Goal: Information Seeking & Learning: Learn about a topic

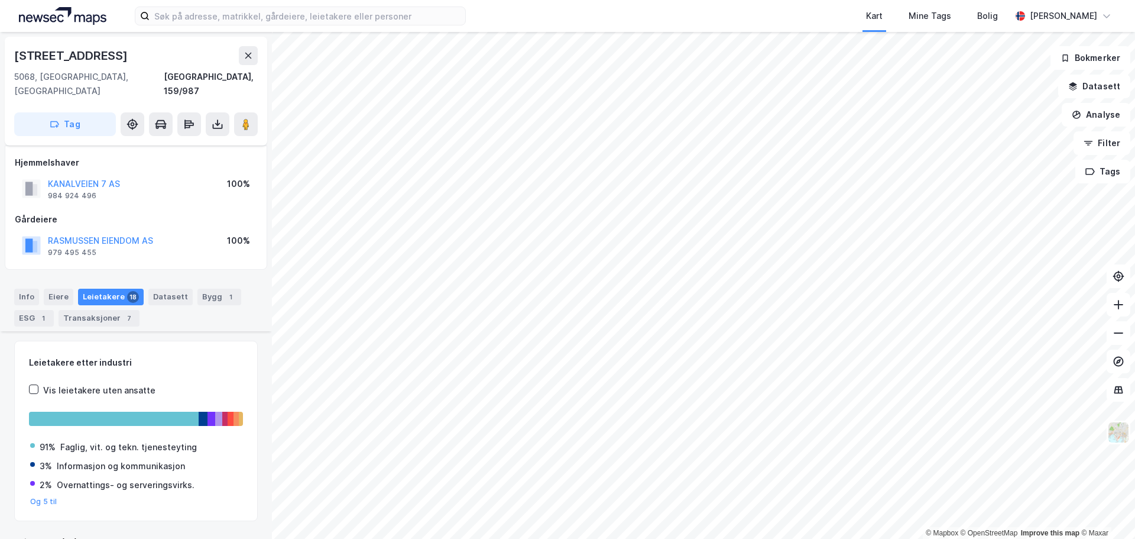
scroll to position [311, 0]
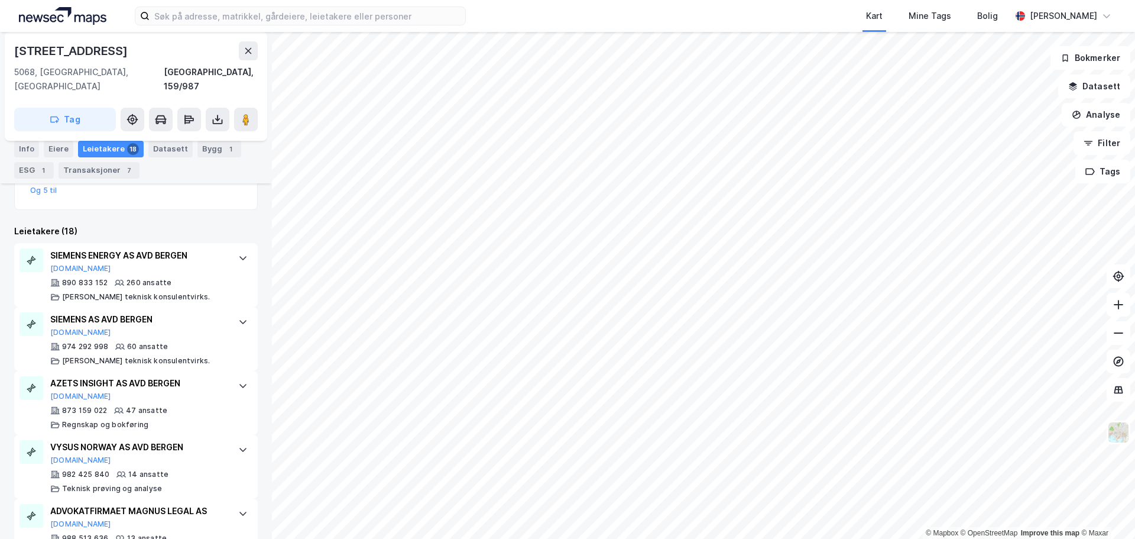
click at [44, 19] on img at bounding box center [62, 16] width 87 height 18
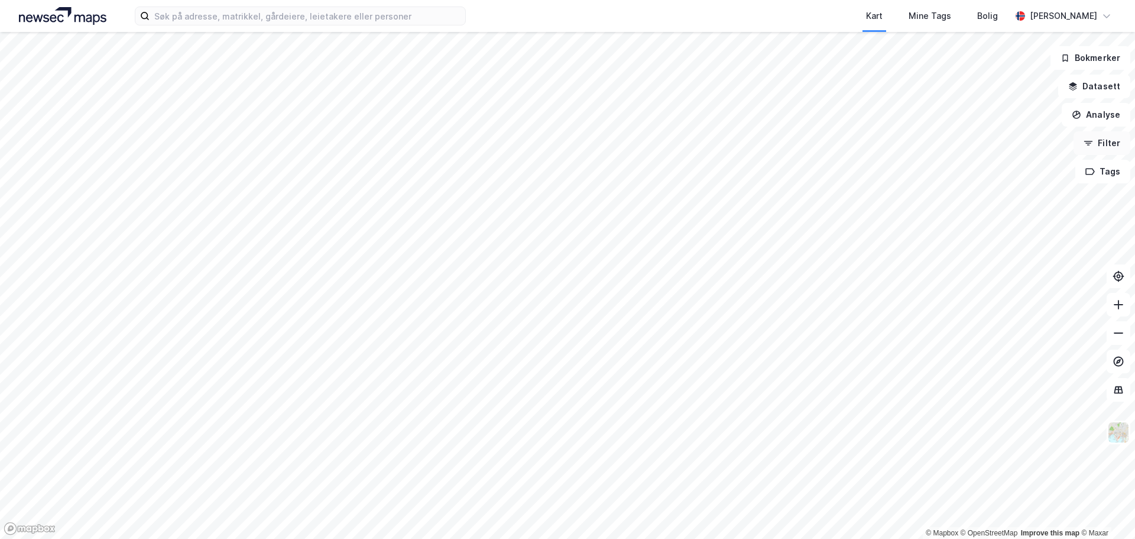
click at [1114, 140] on button "Filter" at bounding box center [1102, 143] width 57 height 24
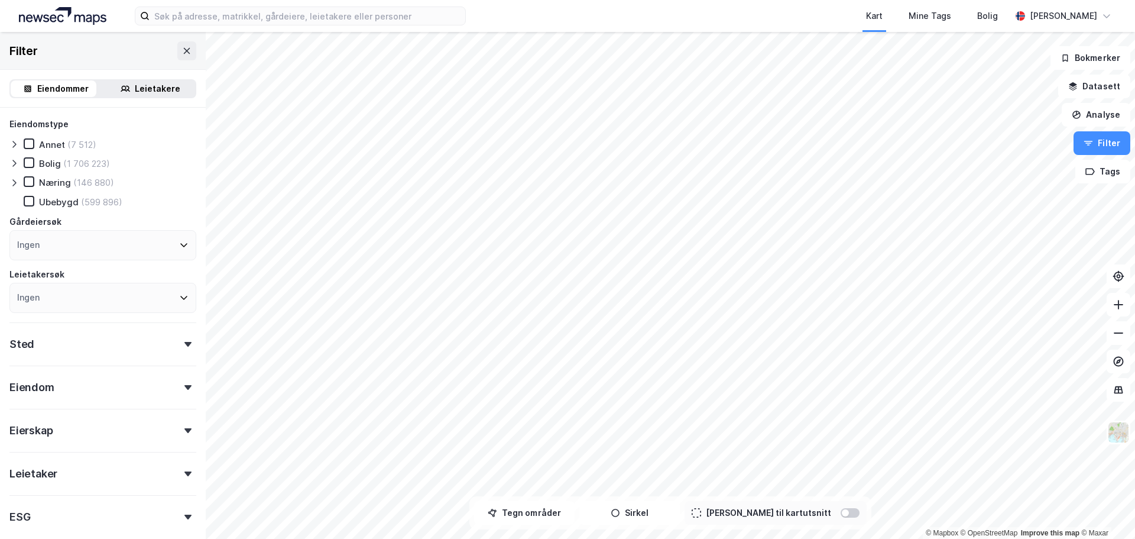
click at [153, 89] on div "Leietakere" at bounding box center [158, 89] width 46 height 14
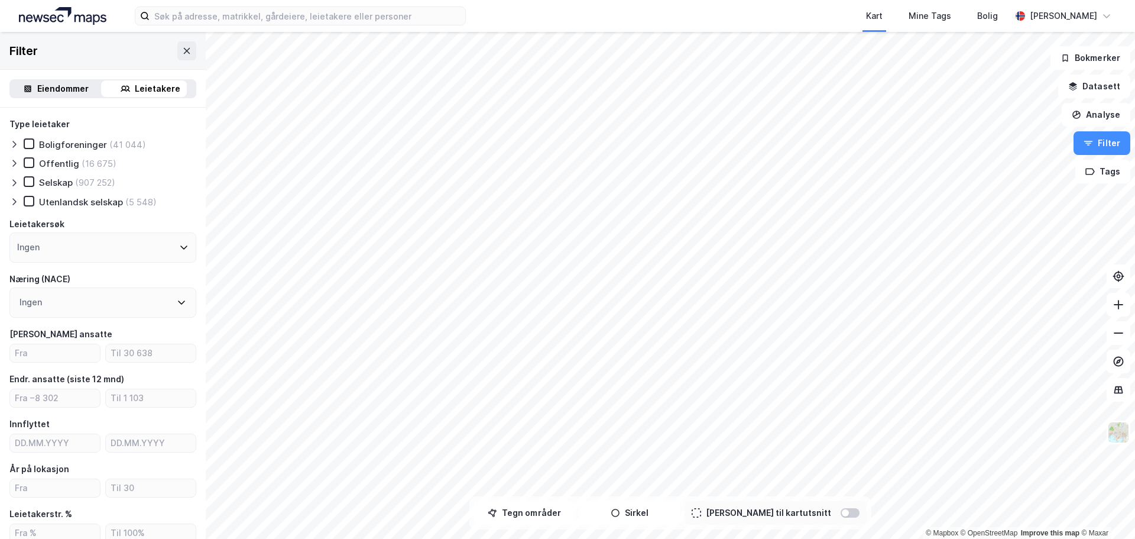
click at [177, 299] on icon at bounding box center [181, 301] width 9 height 9
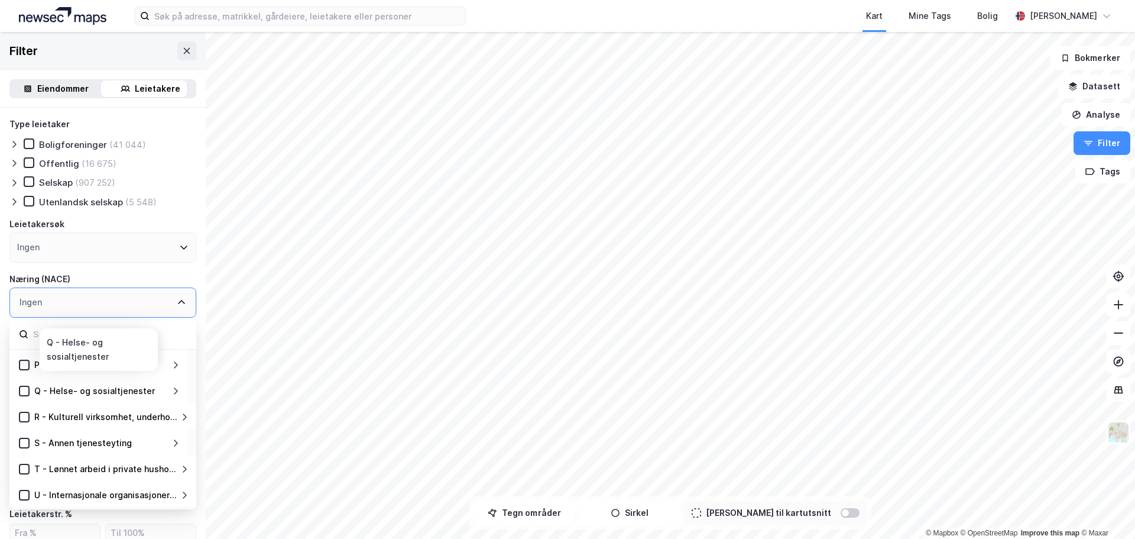
click at [122, 393] on div "Q - Helse- og sosialtjenester" at bounding box center [94, 391] width 121 height 14
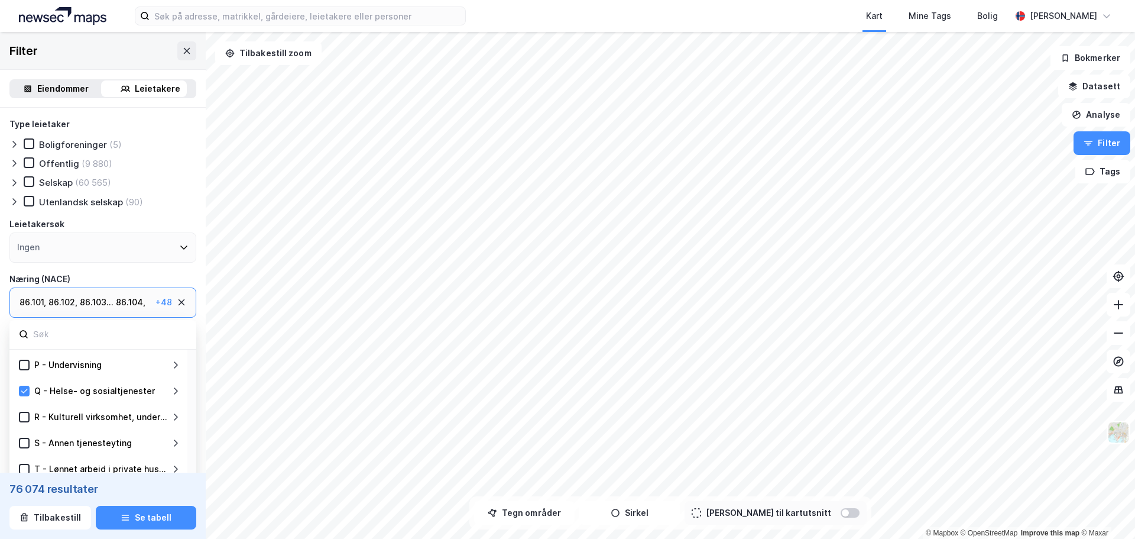
click at [177, 390] on icon at bounding box center [176, 390] width 4 height 7
click at [24, 390] on icon at bounding box center [24, 391] width 8 height 8
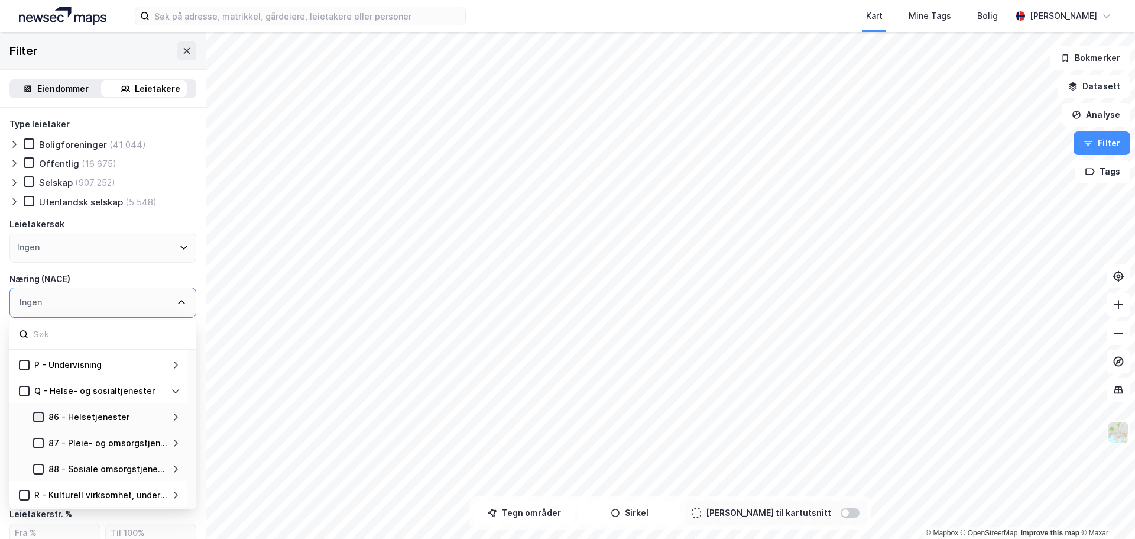
click at [38, 416] on icon at bounding box center [38, 417] width 8 height 8
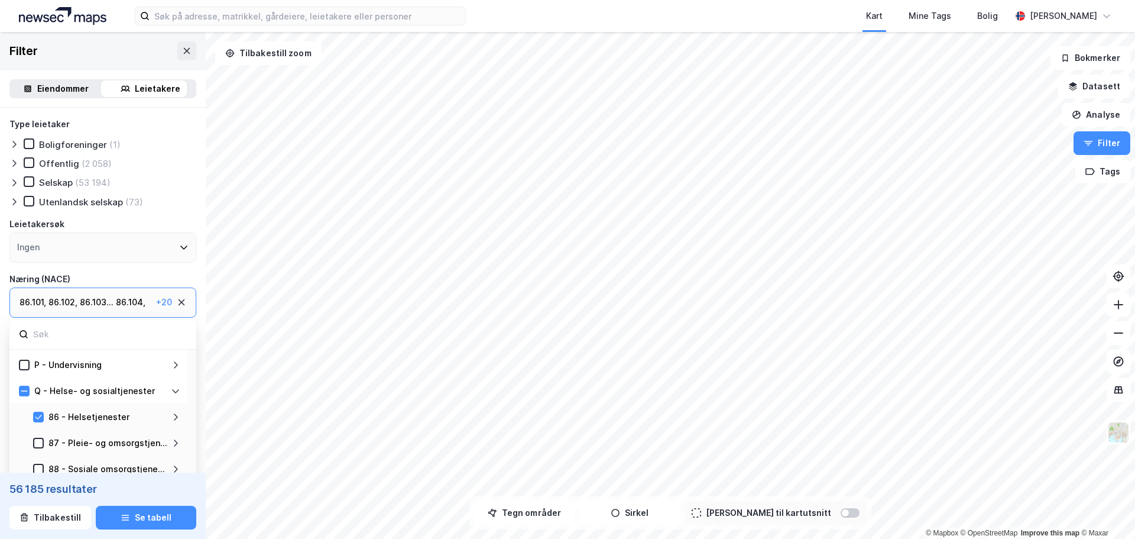
scroll to position [448, 0]
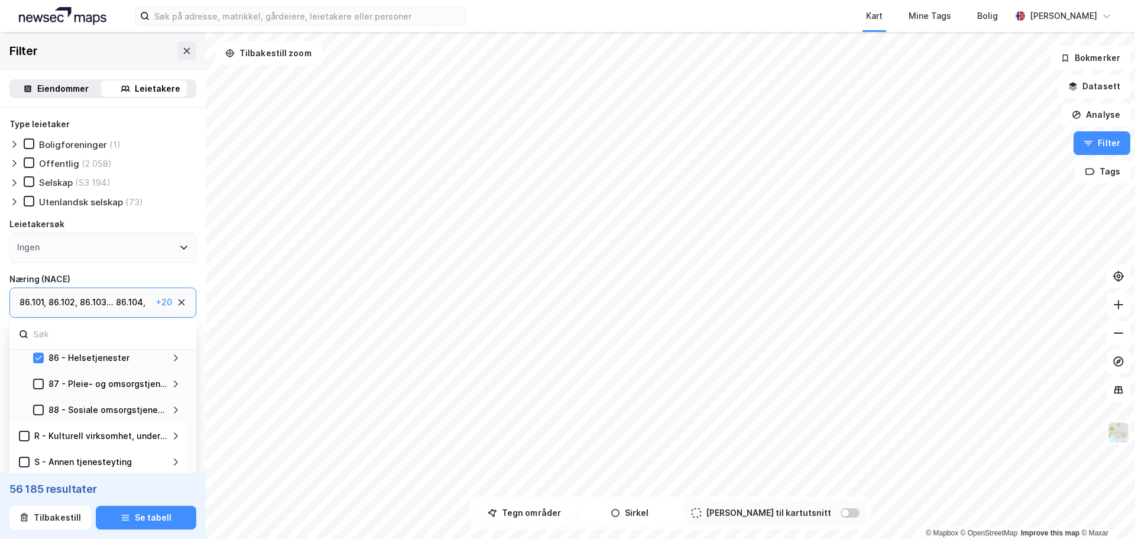
click at [176, 359] on icon at bounding box center [176, 357] width 4 height 7
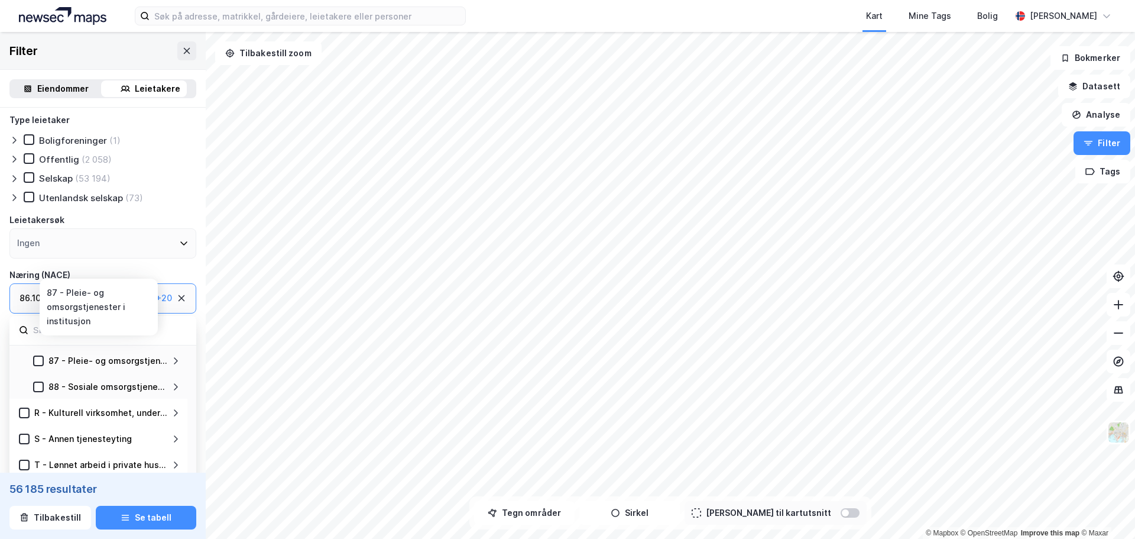
scroll to position [0, 0]
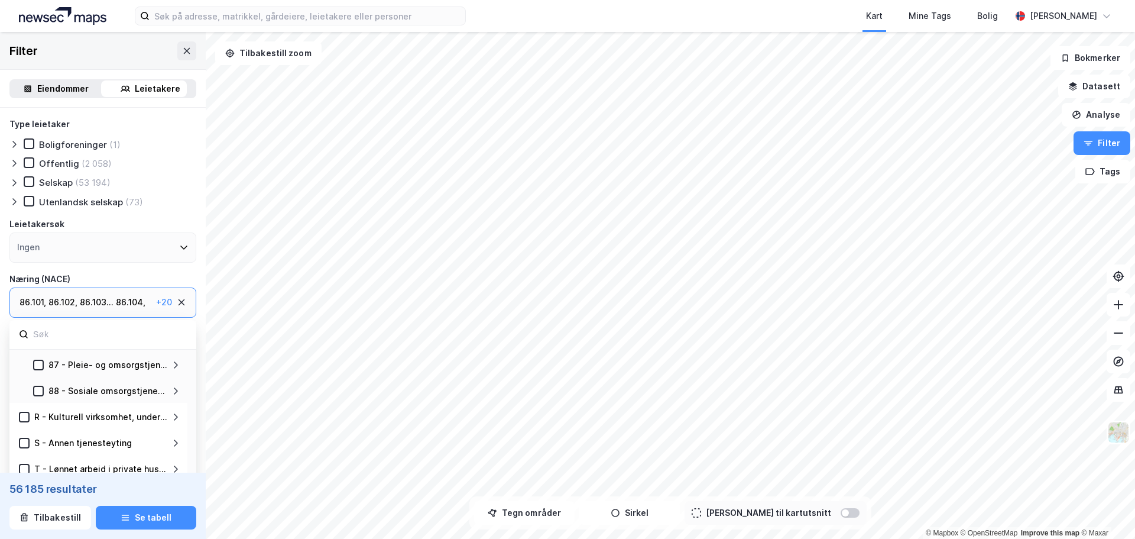
click at [177, 298] on icon at bounding box center [181, 301] width 9 height 9
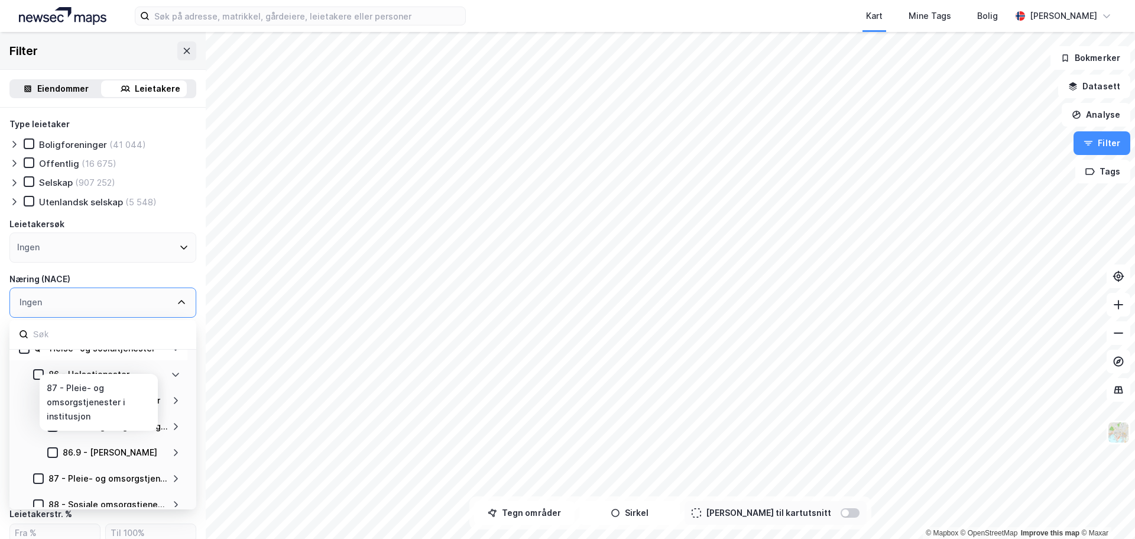
scroll to position [427, 0]
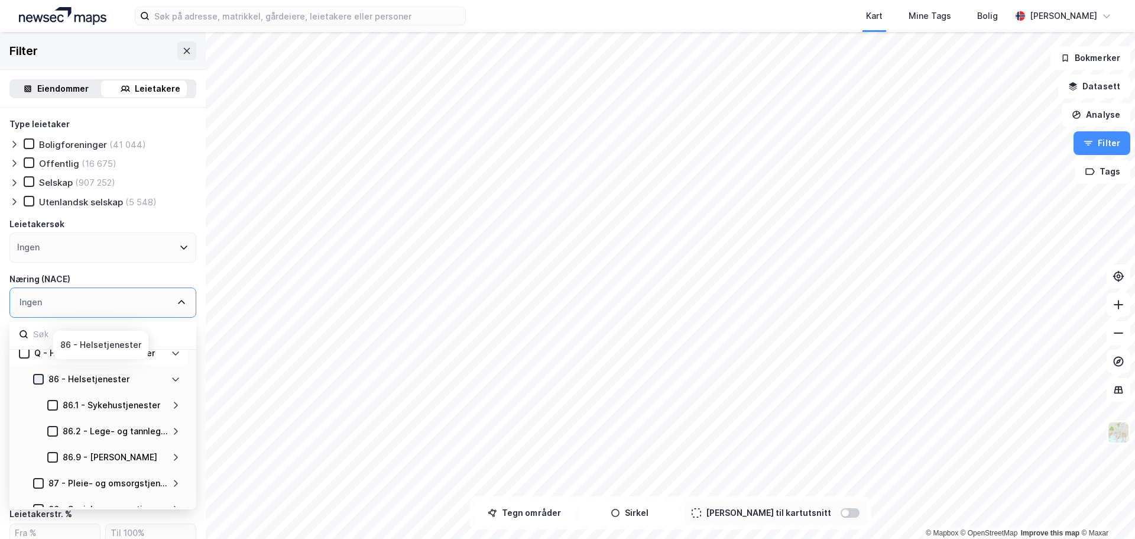
click at [38, 377] on icon at bounding box center [38, 379] width 8 height 8
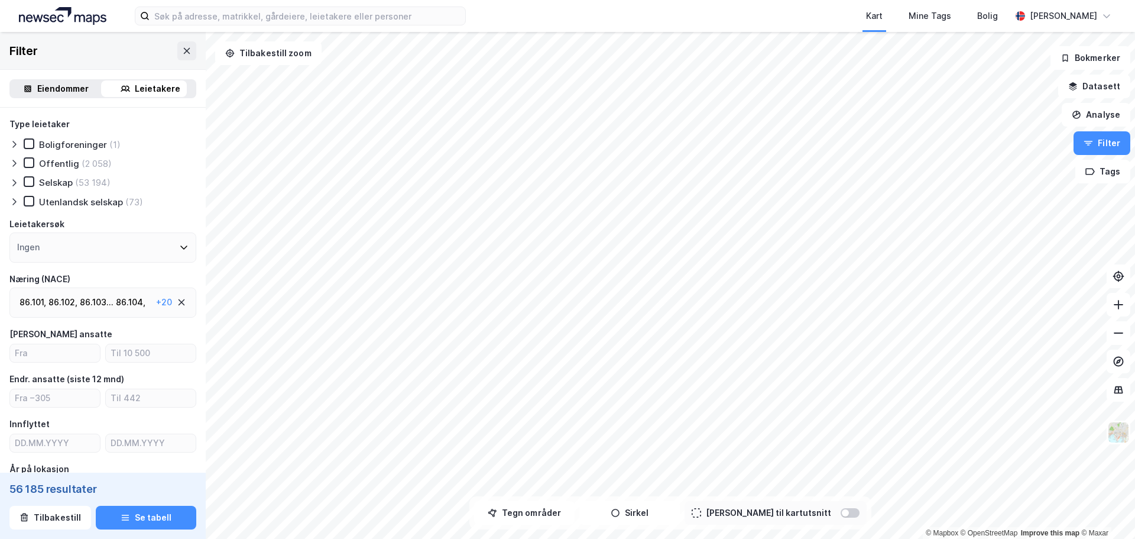
click at [146, 272] on div "Næring (NACE)" at bounding box center [102, 279] width 187 height 14
click at [33, 352] on input "number" at bounding box center [55, 353] width 90 height 18
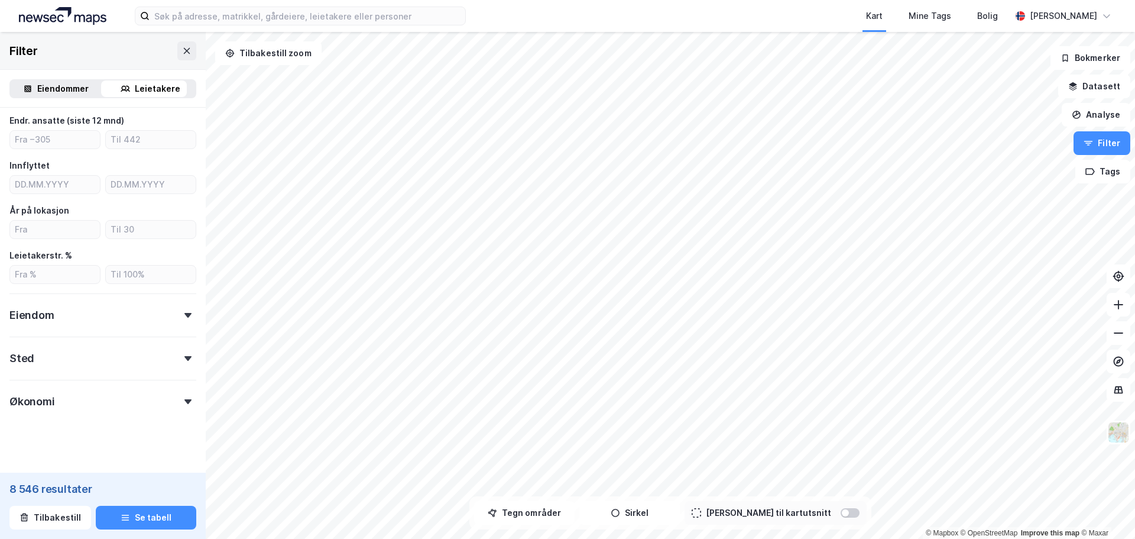
scroll to position [268, 0]
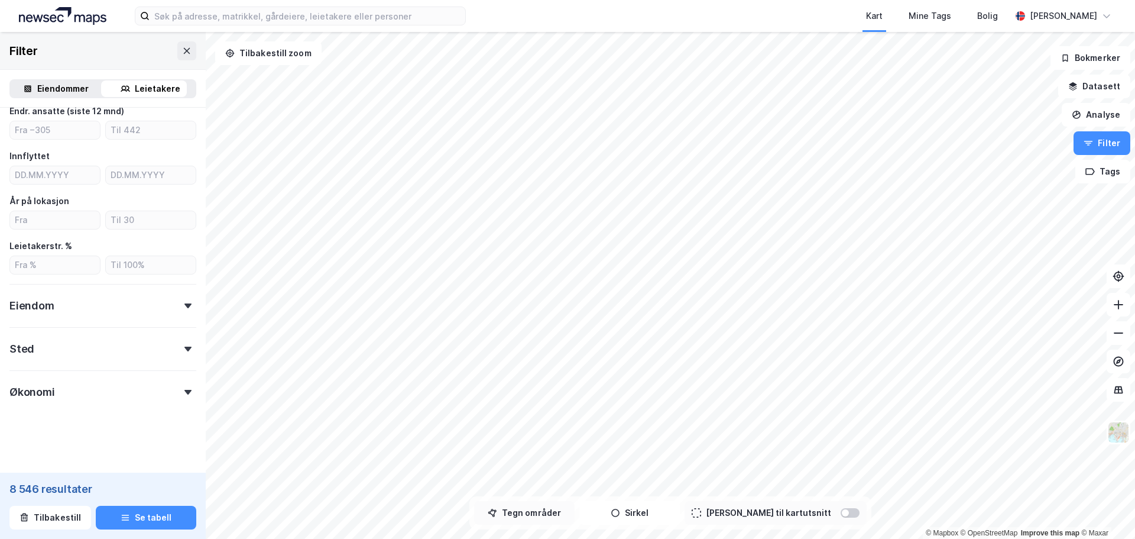
click at [560, 509] on button "Tegn områder" at bounding box center [524, 513] width 100 height 24
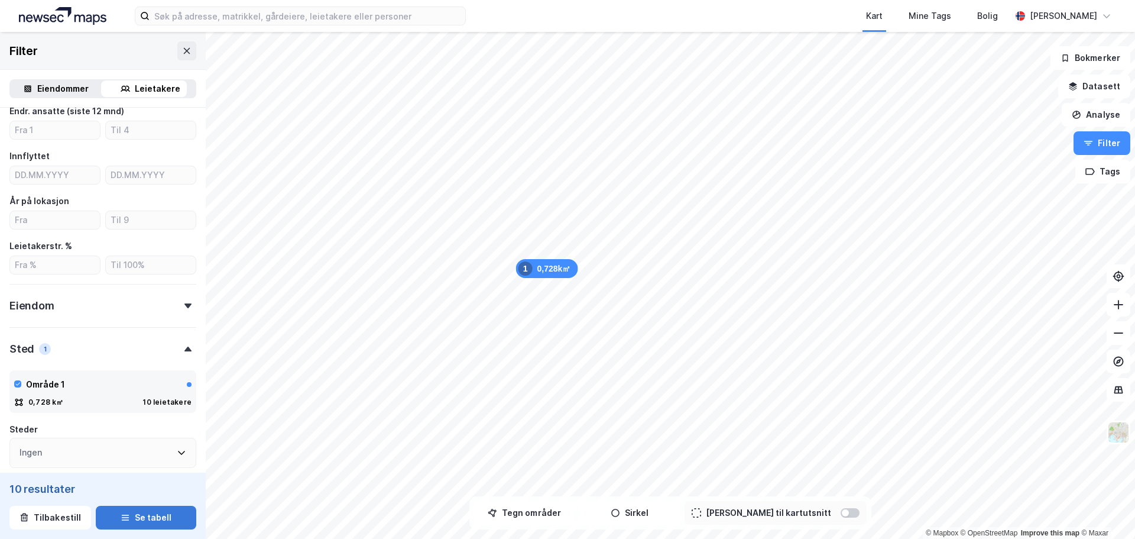
click at [134, 518] on button "Se tabell" at bounding box center [146, 517] width 100 height 24
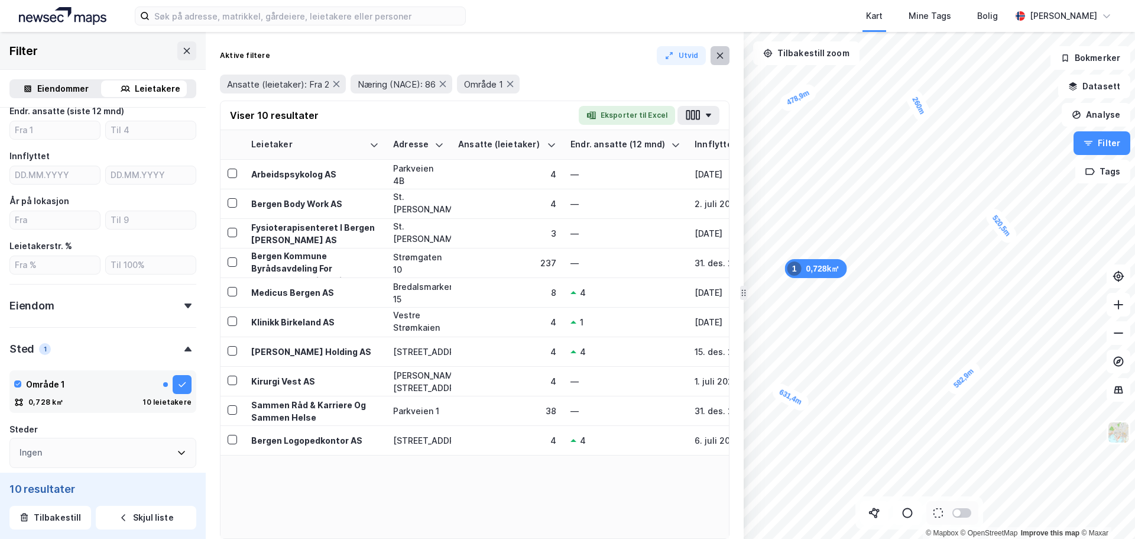
click at [721, 53] on icon at bounding box center [719, 55] width 9 height 9
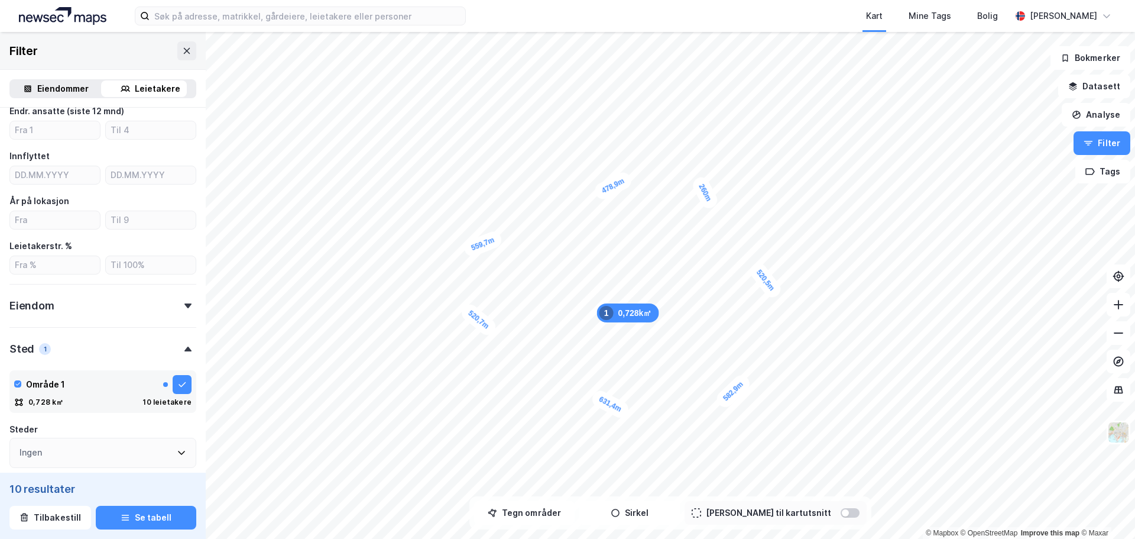
click at [80, 424] on div "Steder" at bounding box center [102, 429] width 187 height 14
click at [141, 515] on button "Se tabell" at bounding box center [146, 517] width 100 height 24
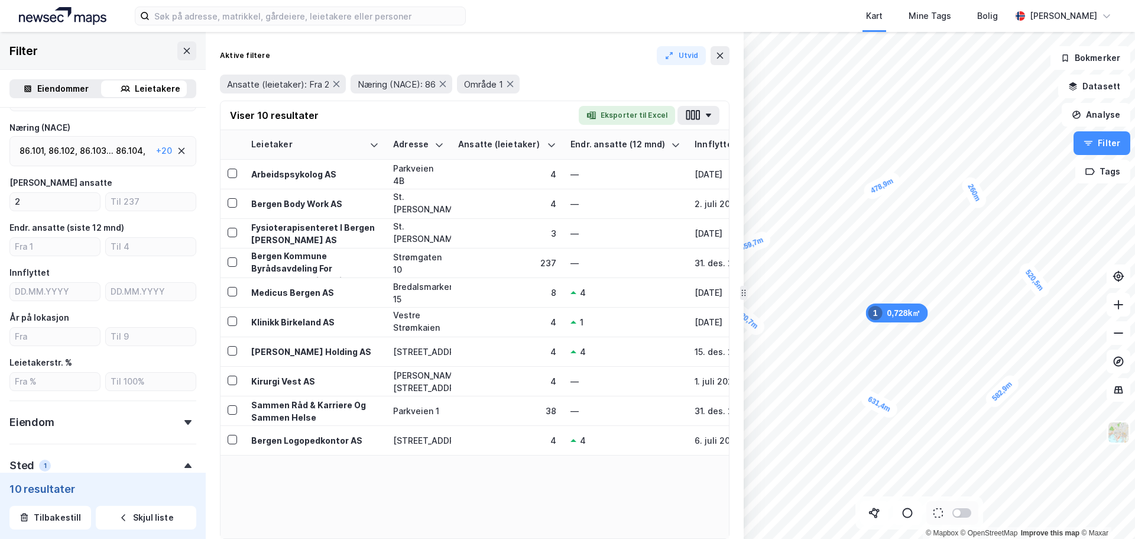
scroll to position [150, 0]
click at [719, 58] on icon at bounding box center [719, 55] width 9 height 9
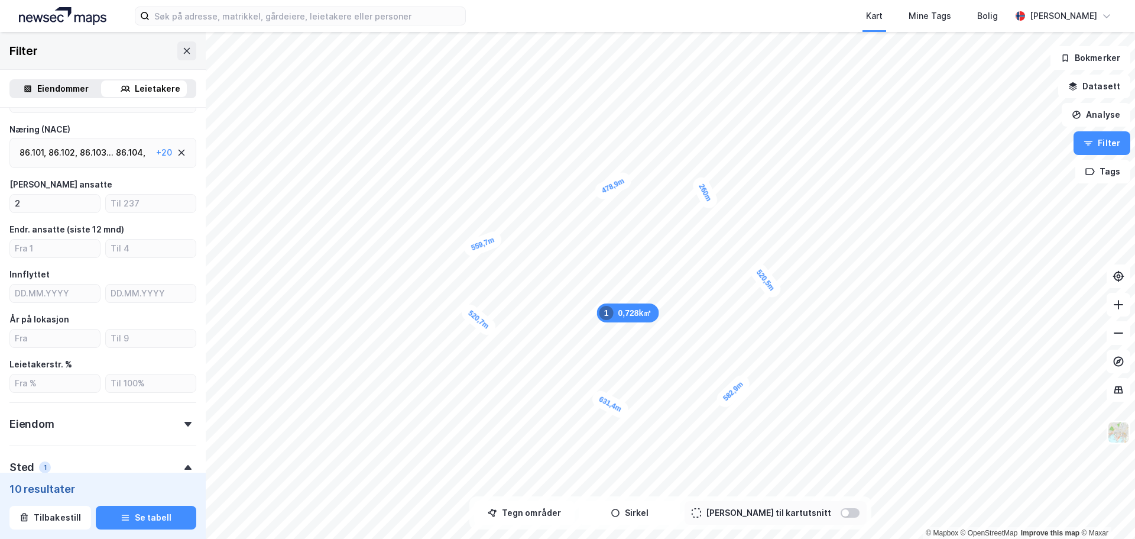
click at [179, 153] on icon at bounding box center [182, 153] width 7 height 7
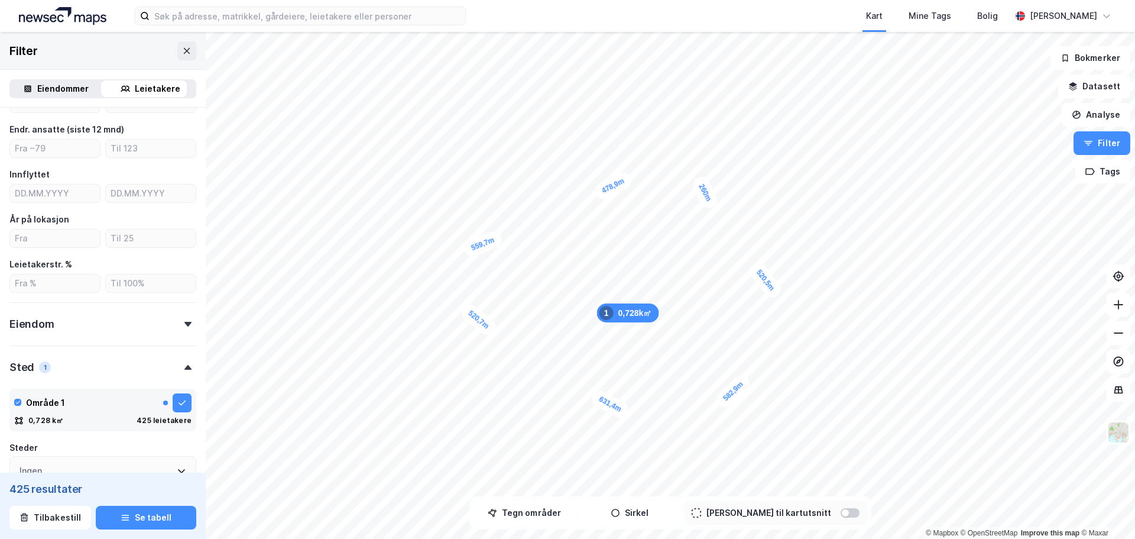
scroll to position [268, 0]
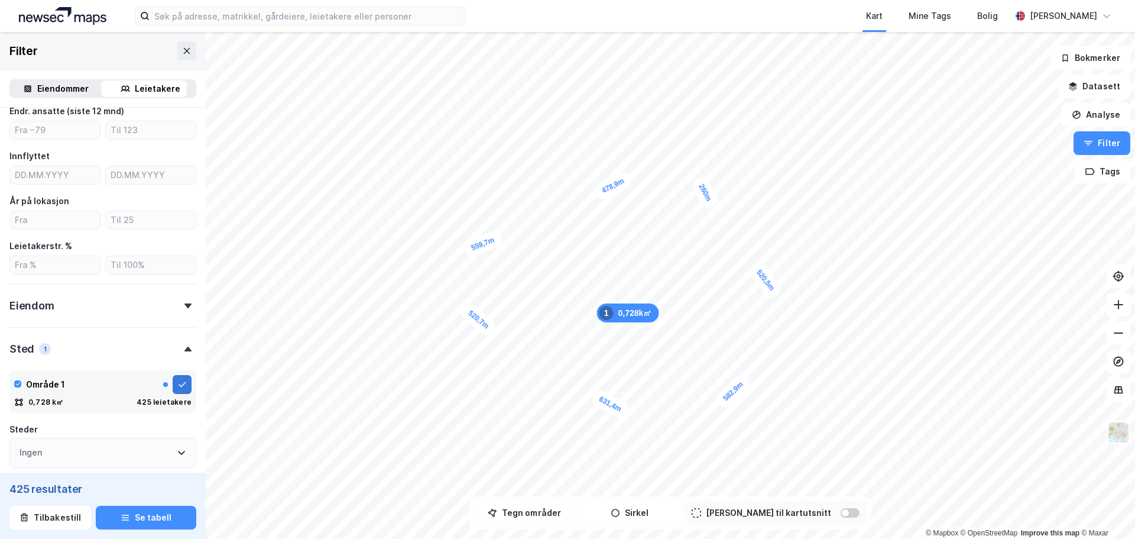
click at [177, 387] on icon at bounding box center [181, 384] width 9 height 9
click at [177, 380] on icon at bounding box center [181, 384] width 9 height 9
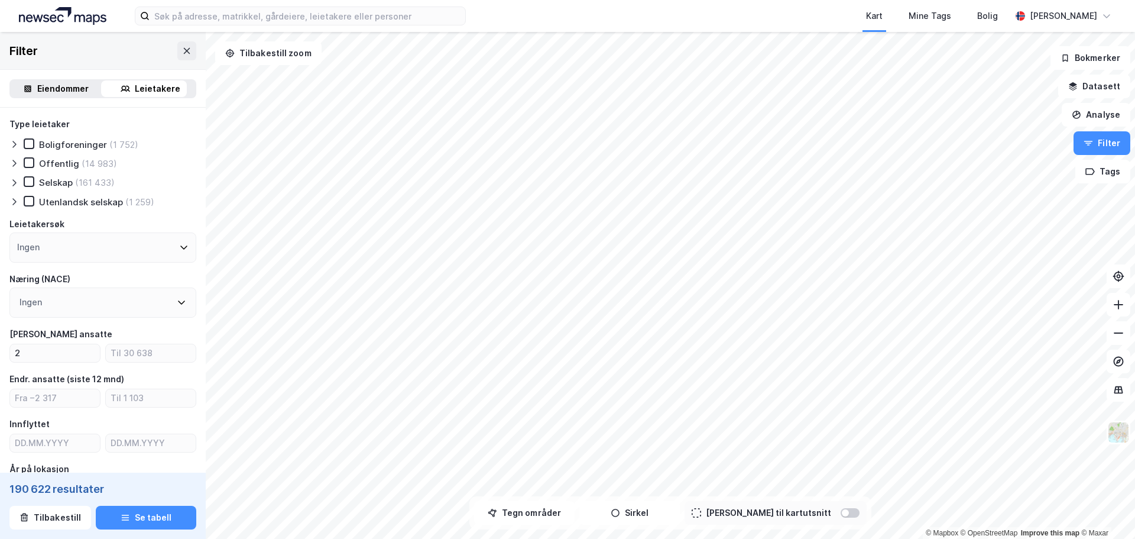
click at [166, 248] on div "Ingen" at bounding box center [102, 247] width 187 height 30
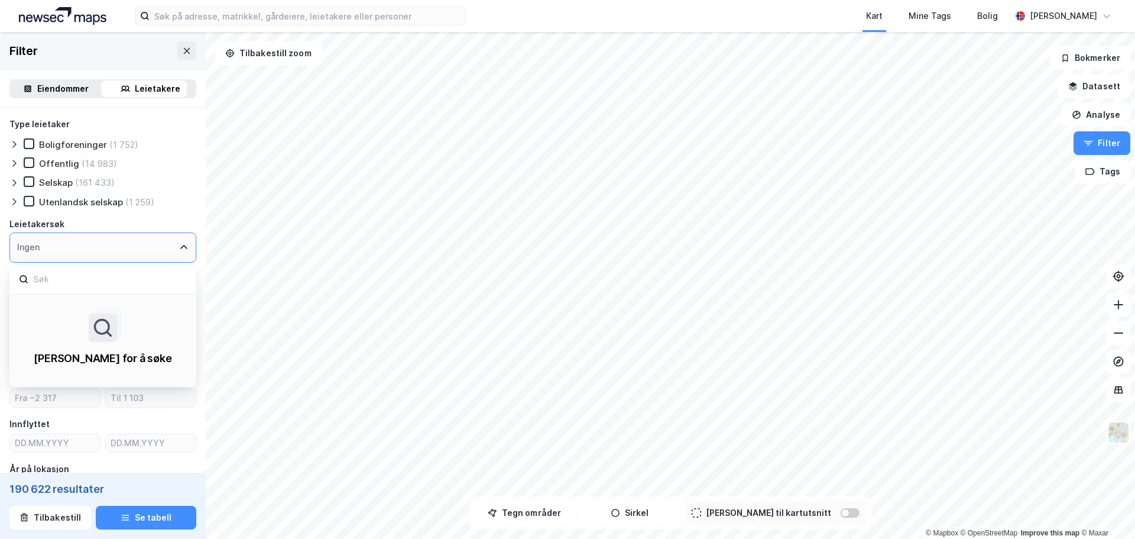
click at [167, 248] on div "Ingen" at bounding box center [102, 247] width 187 height 30
click at [172, 242] on div "Ingen" at bounding box center [102, 247] width 187 height 30
click at [179, 148] on div "Boligforeninger (1 752)" at bounding box center [102, 144] width 187 height 12
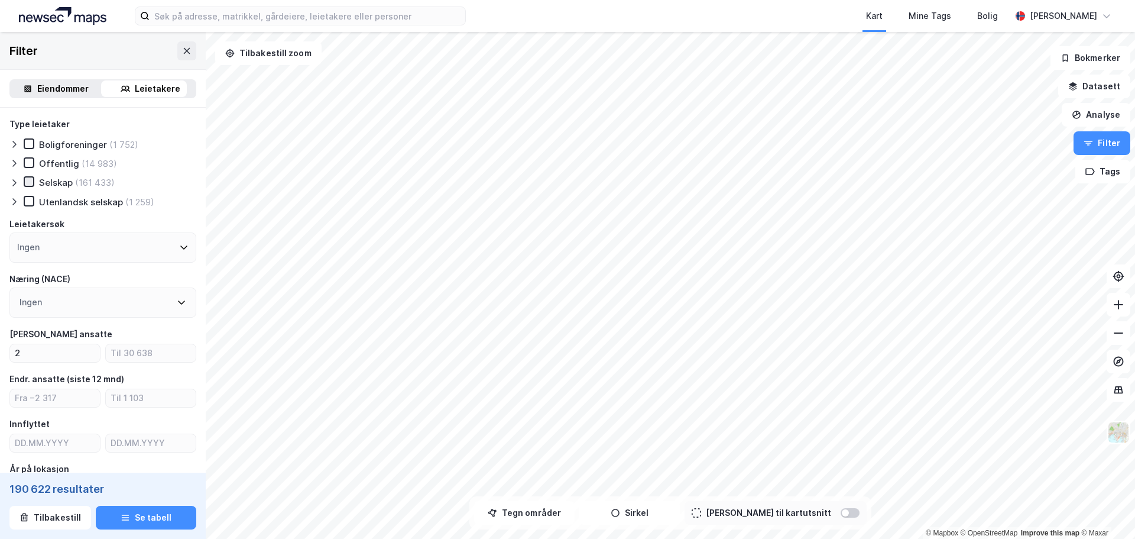
click at [31, 180] on icon at bounding box center [29, 181] width 8 height 8
drag, startPoint x: 27, startPoint y: 351, endPoint x: 3, endPoint y: 354, distance: 24.4
click at [3, 354] on div "Type leietaker Boligforeninger (1 752) Offentlig (14 983) Selskap (161 433) Ute…" at bounding box center [103, 479] width 206 height 743
type input "20"
click at [179, 297] on div "Ingen" at bounding box center [102, 302] width 187 height 30
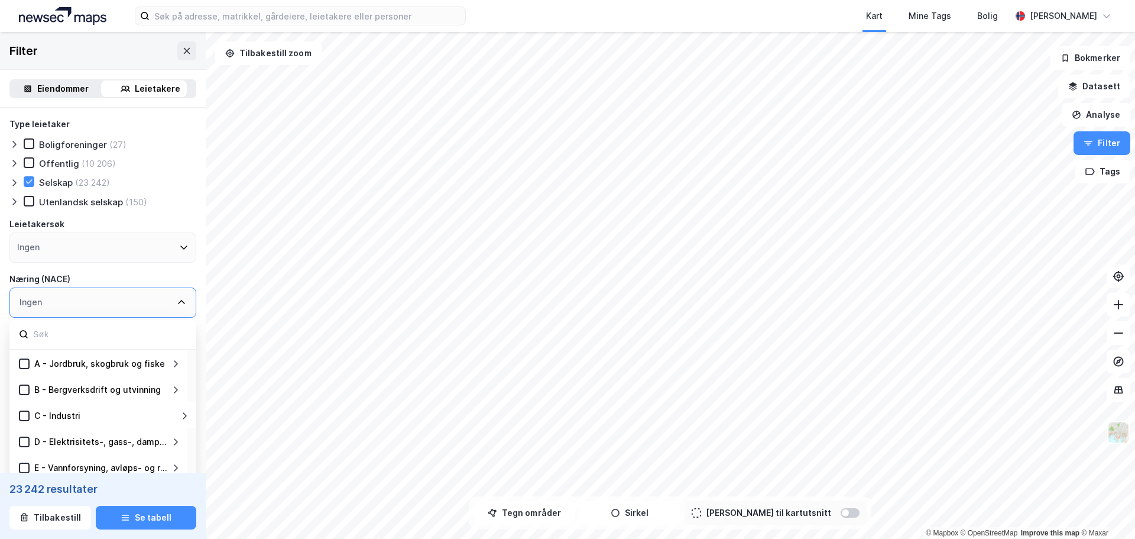
click at [57, 89] on div "Eiendommer" at bounding box center [62, 89] width 51 height 14
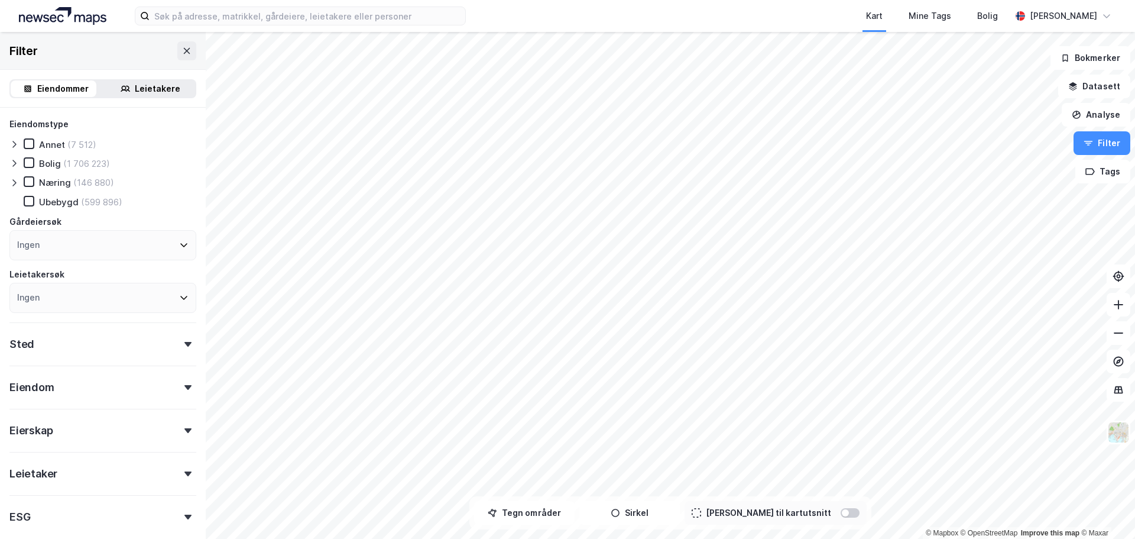
click at [49, 184] on div "Næring" at bounding box center [55, 182] width 32 height 11
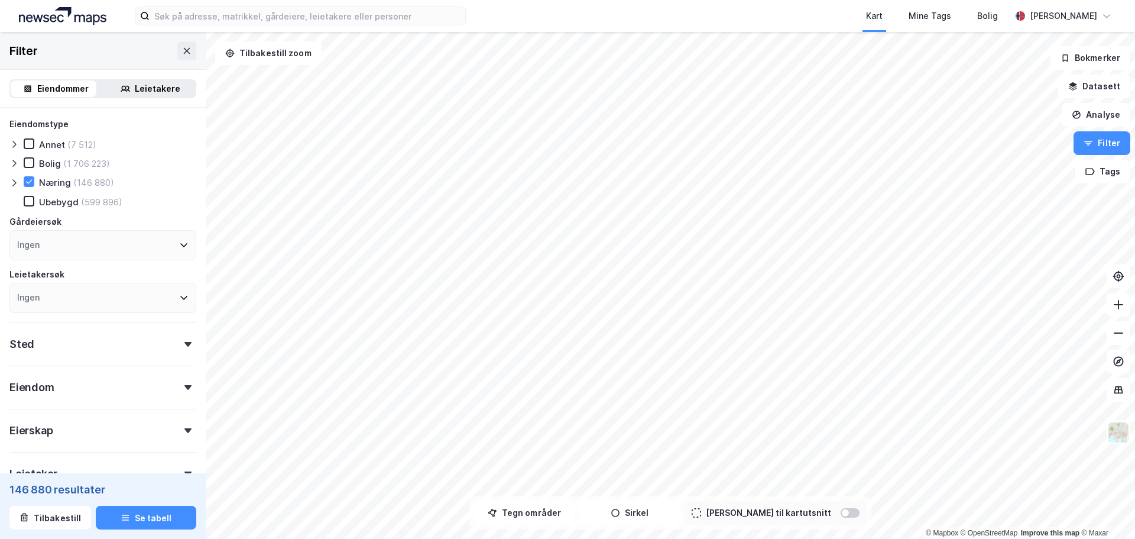
click at [179, 298] on icon at bounding box center [183, 297] width 9 height 9
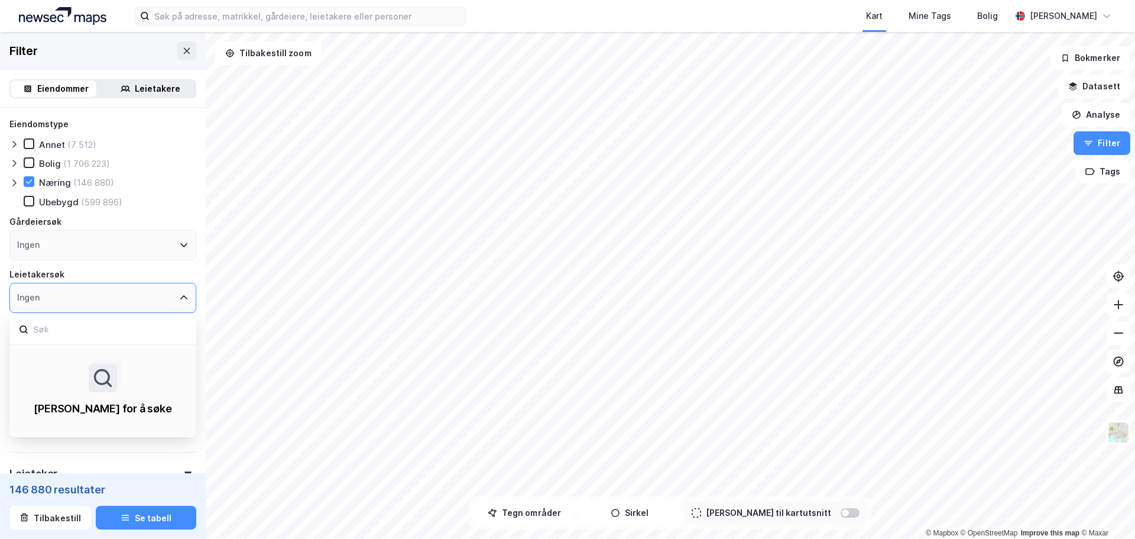
click at [179, 298] on icon at bounding box center [183, 297] width 9 height 9
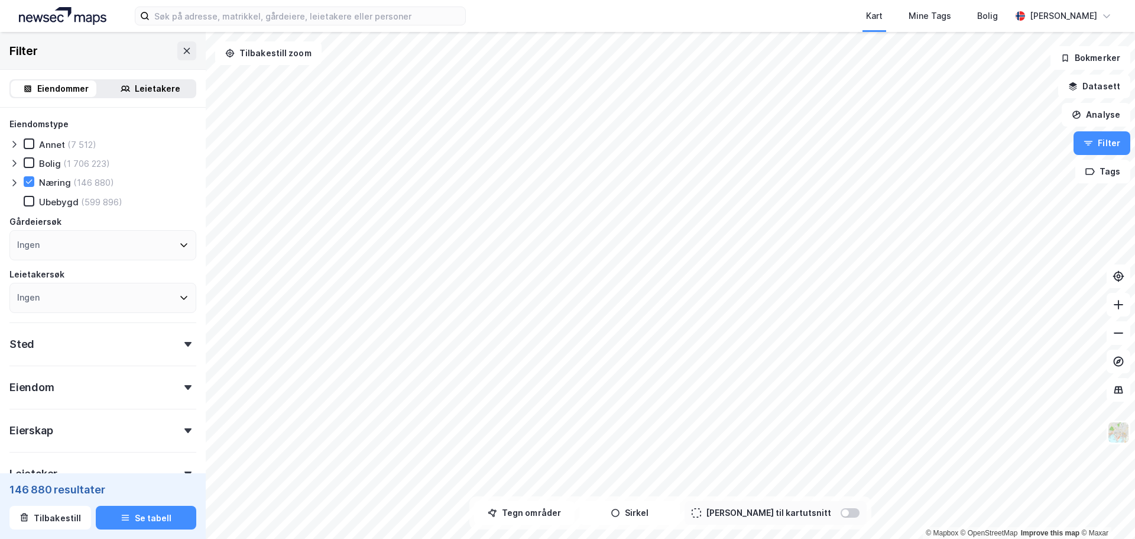
click at [180, 246] on icon at bounding box center [183, 246] width 7 height 4
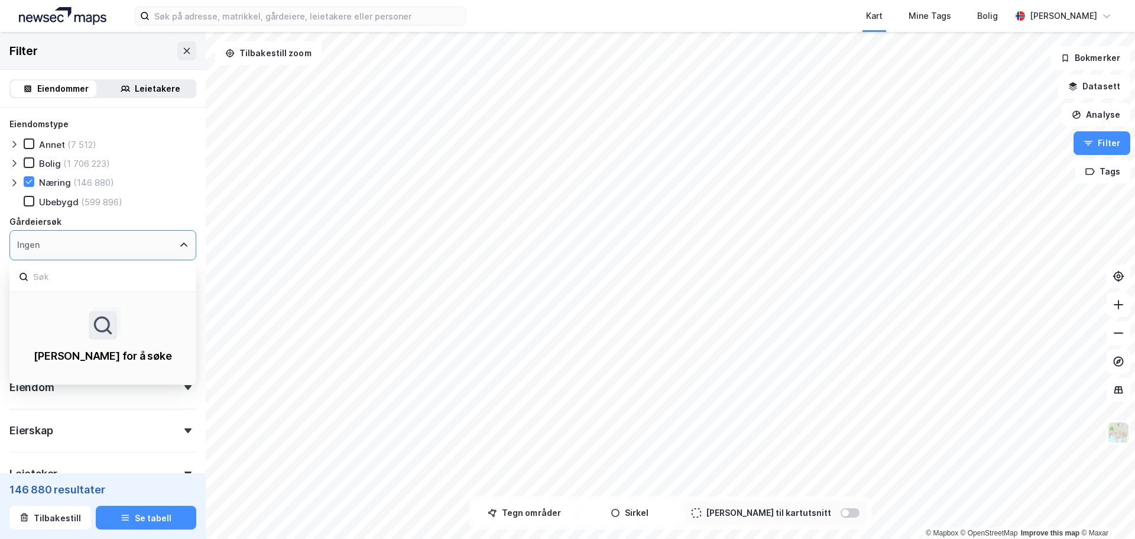
click at [147, 150] on div "Annet (7 512)" at bounding box center [102, 144] width 187 height 12
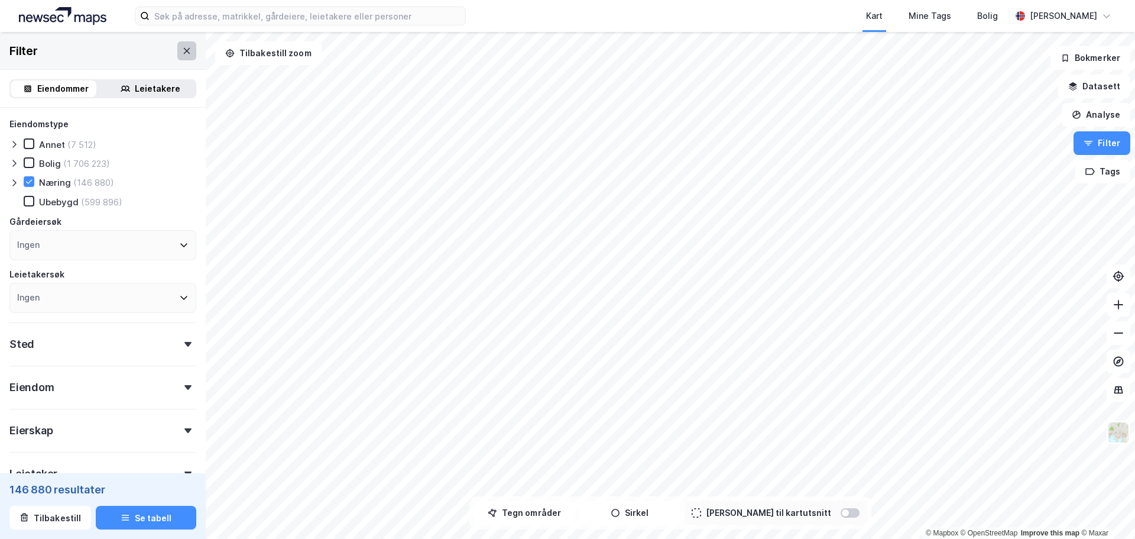
click at [182, 54] on icon at bounding box center [186, 50] width 9 height 9
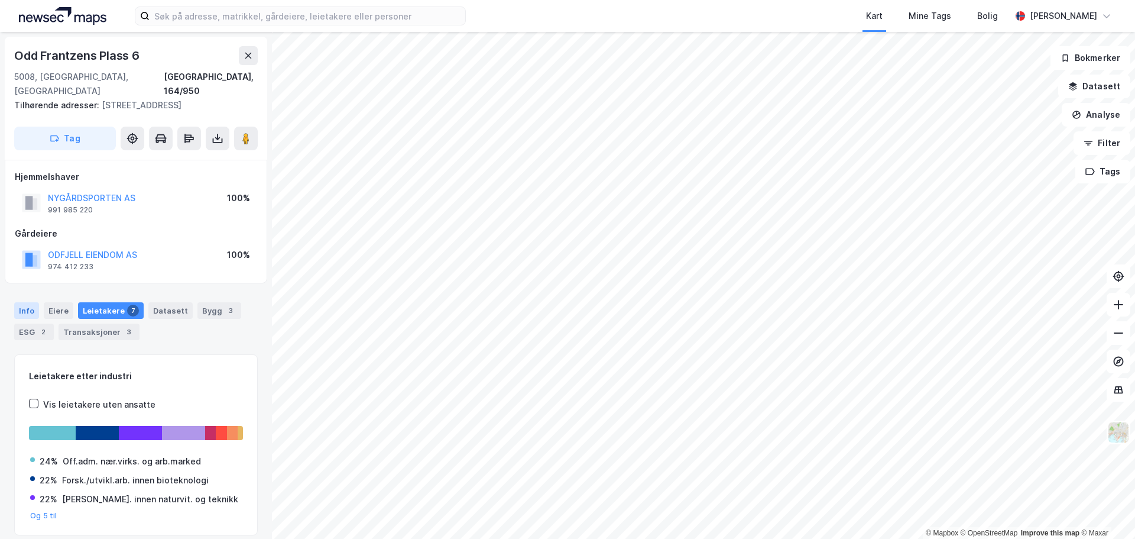
click at [24, 302] on div "Info" at bounding box center [26, 310] width 25 height 17
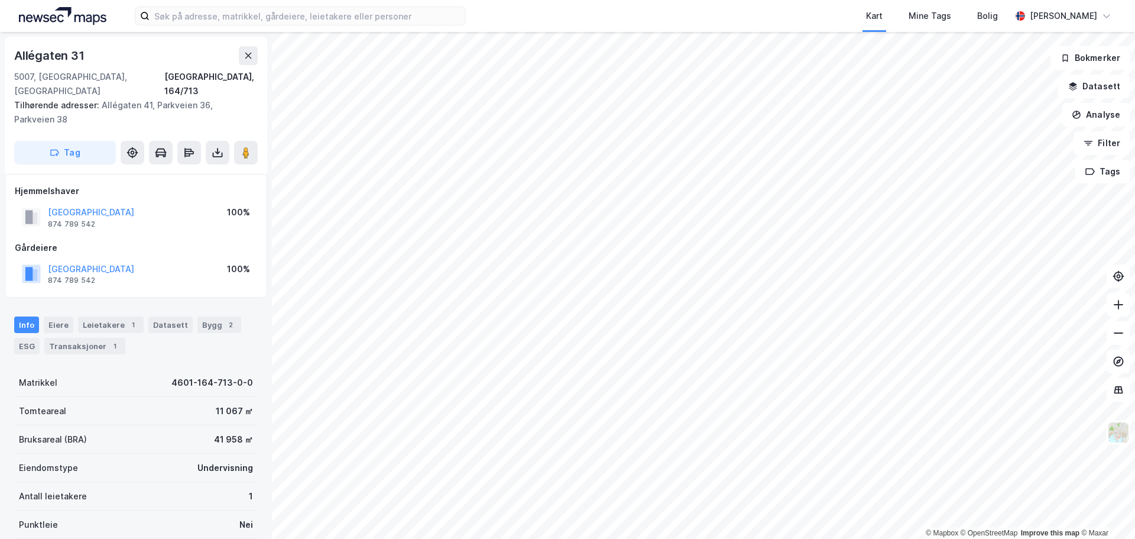
scroll to position [2, 0]
click at [102, 314] on div "Leietakere 1" at bounding box center [111, 322] width 66 height 17
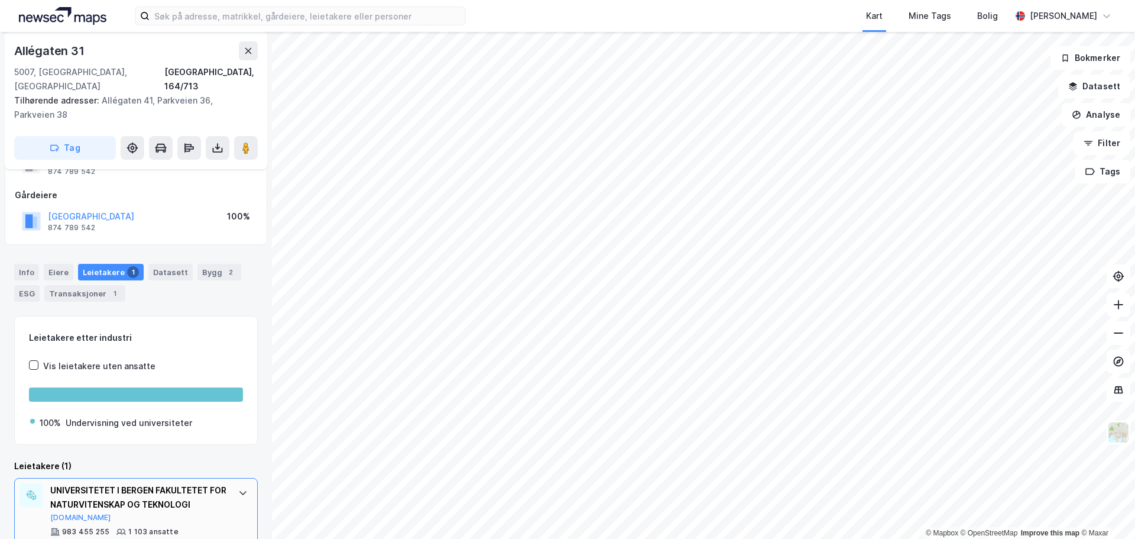
scroll to position [70, 0]
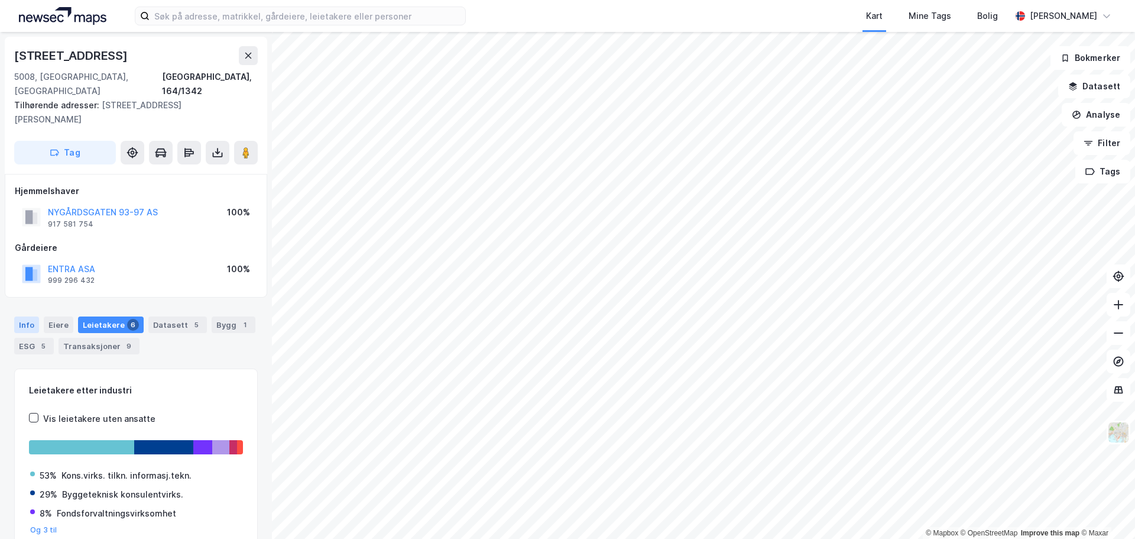
click at [21, 316] on div "Info" at bounding box center [26, 324] width 25 height 17
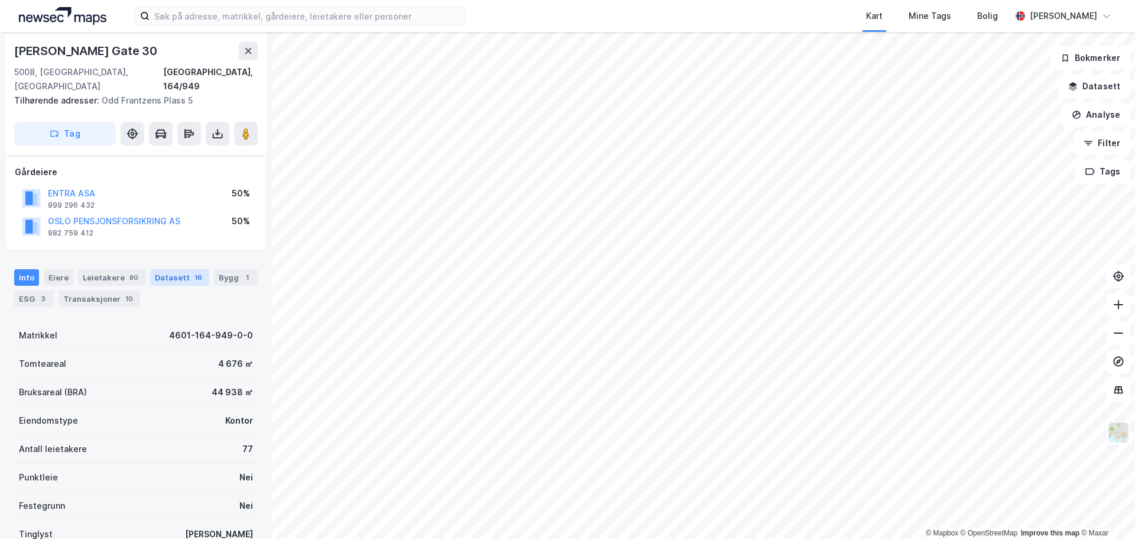
scroll to position [1, 0]
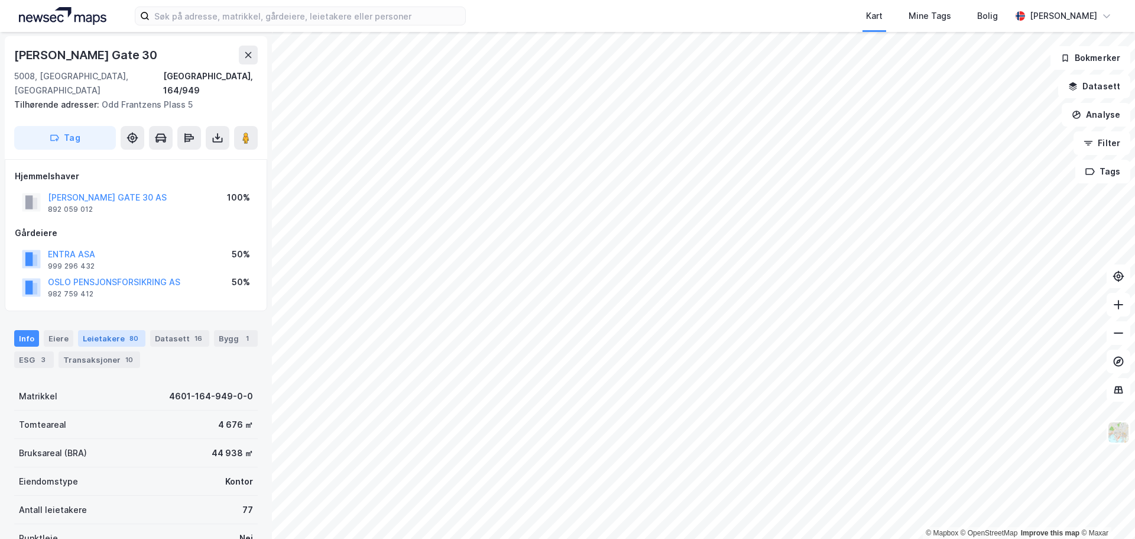
click at [107, 330] on div "Leietakere 80" at bounding box center [111, 338] width 67 height 17
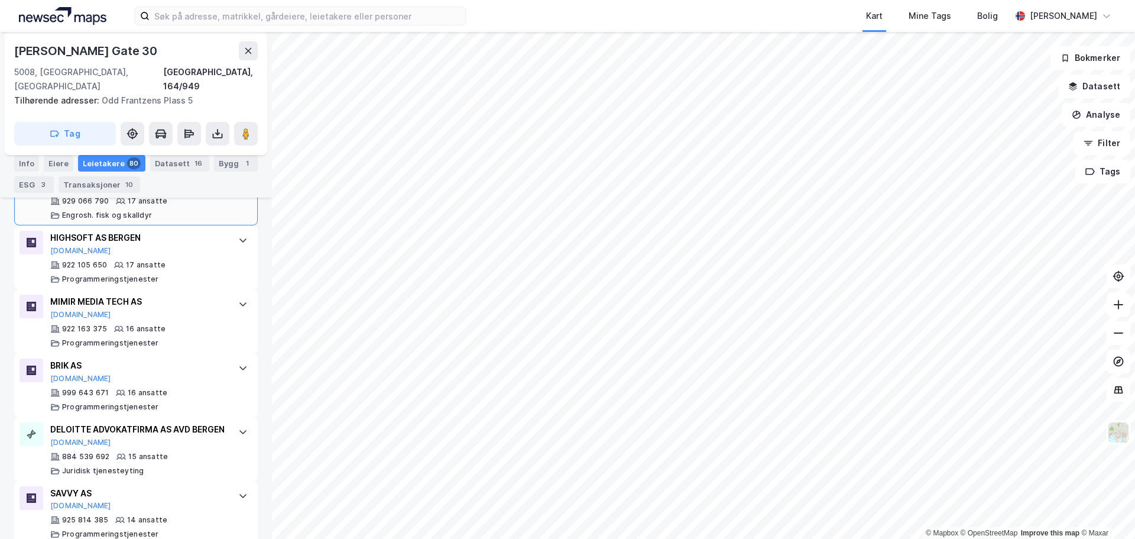
scroll to position [1359, 0]
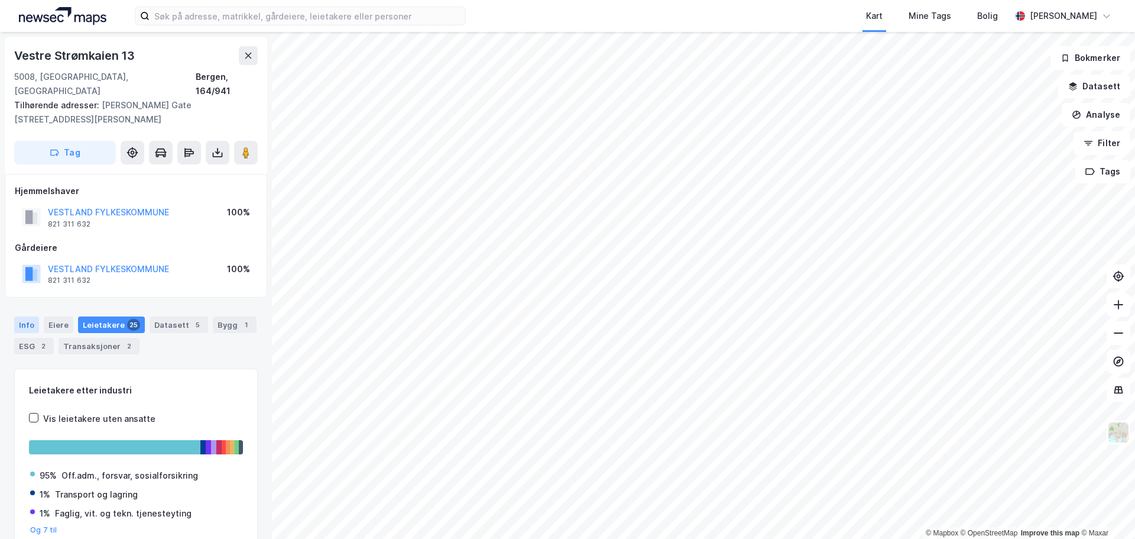
click at [25, 316] on div "Info" at bounding box center [26, 324] width 25 height 17
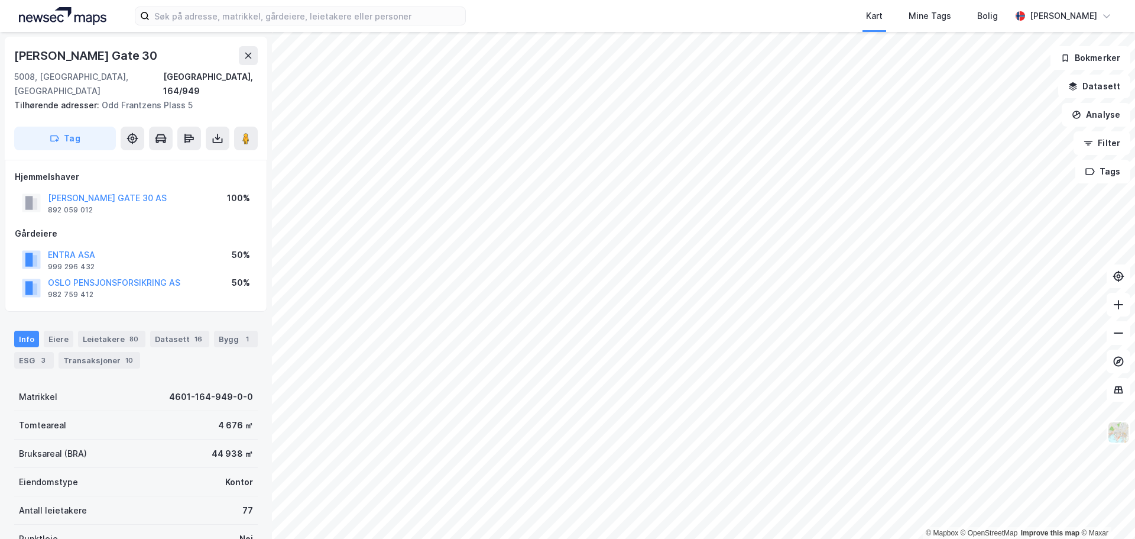
scroll to position [1, 0]
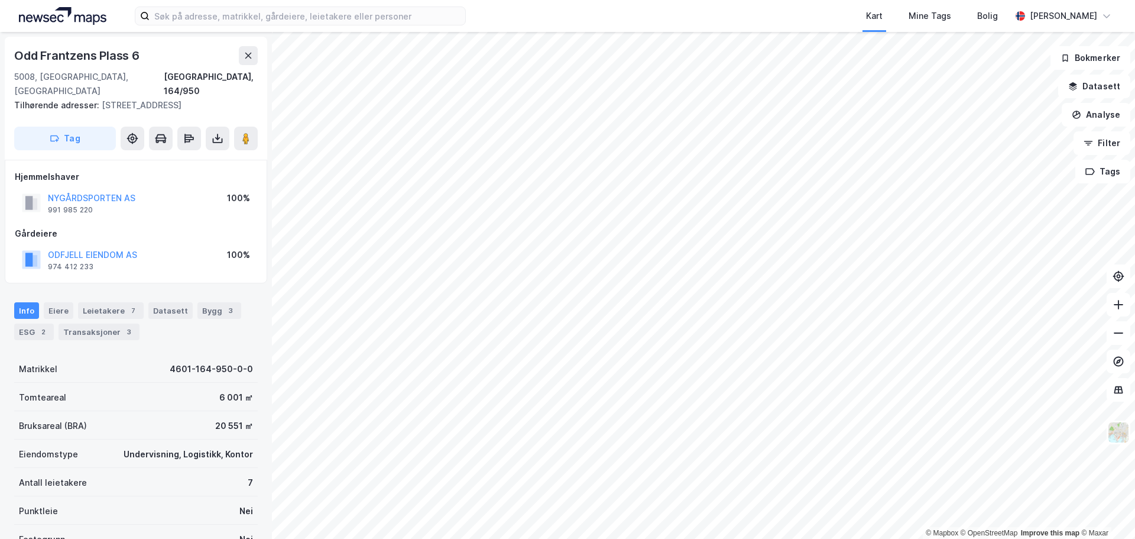
scroll to position [1, 0]
click at [102, 301] on div "Leietakere 7" at bounding box center [111, 309] width 66 height 17
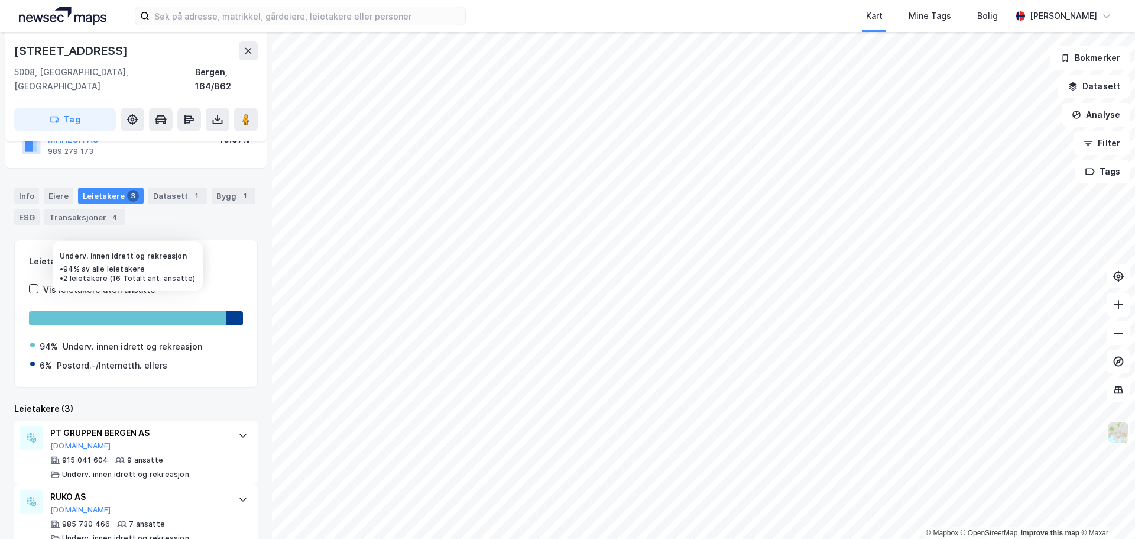
scroll to position [216, 0]
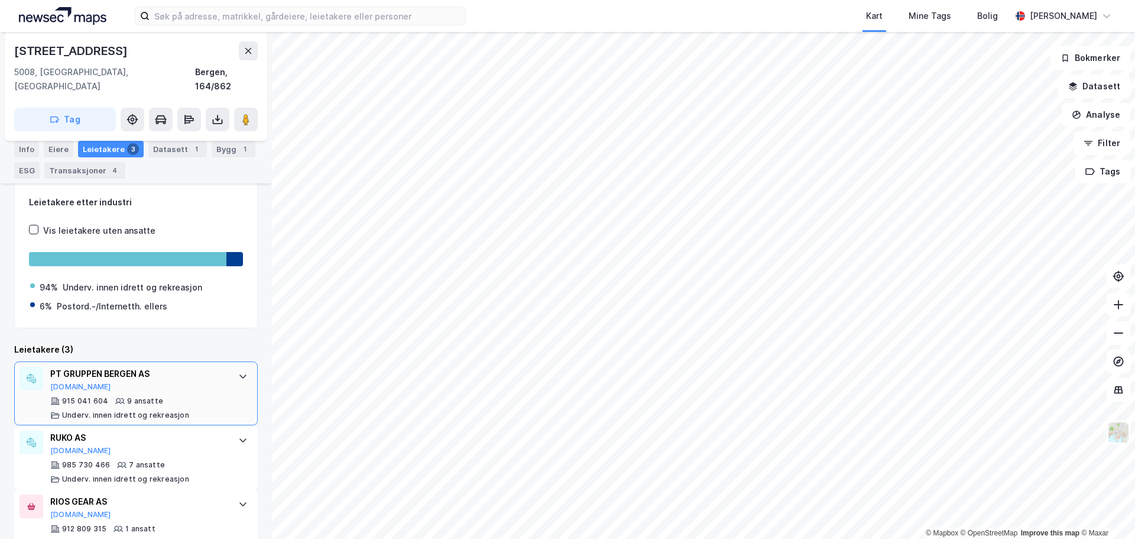
click at [209, 367] on div "PT GRUPPEN BERGEN AS" at bounding box center [138, 374] width 176 height 14
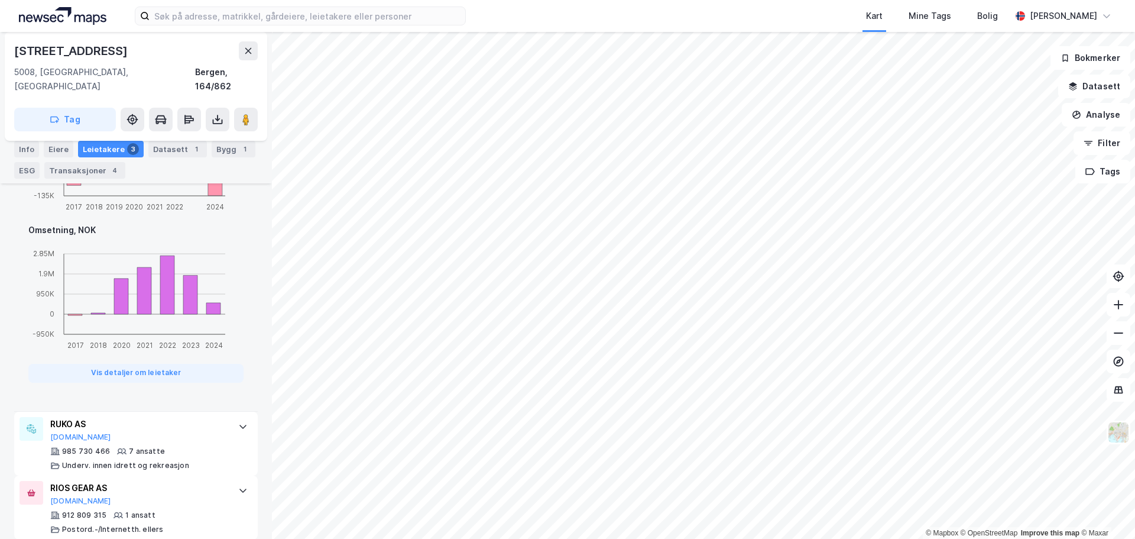
scroll to position [723, 0]
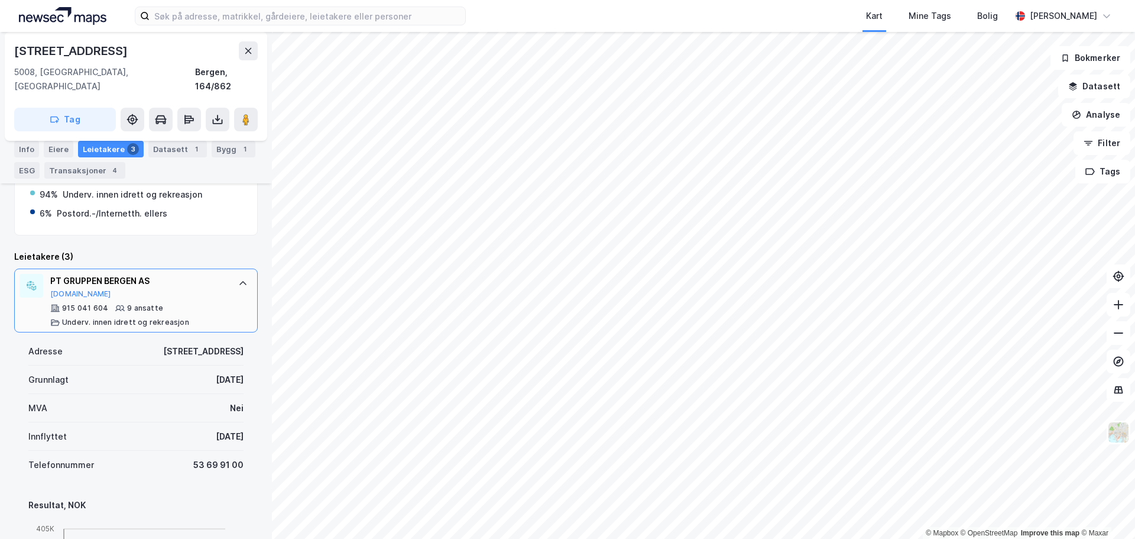
click at [234, 274] on div at bounding box center [243, 283] width 19 height 19
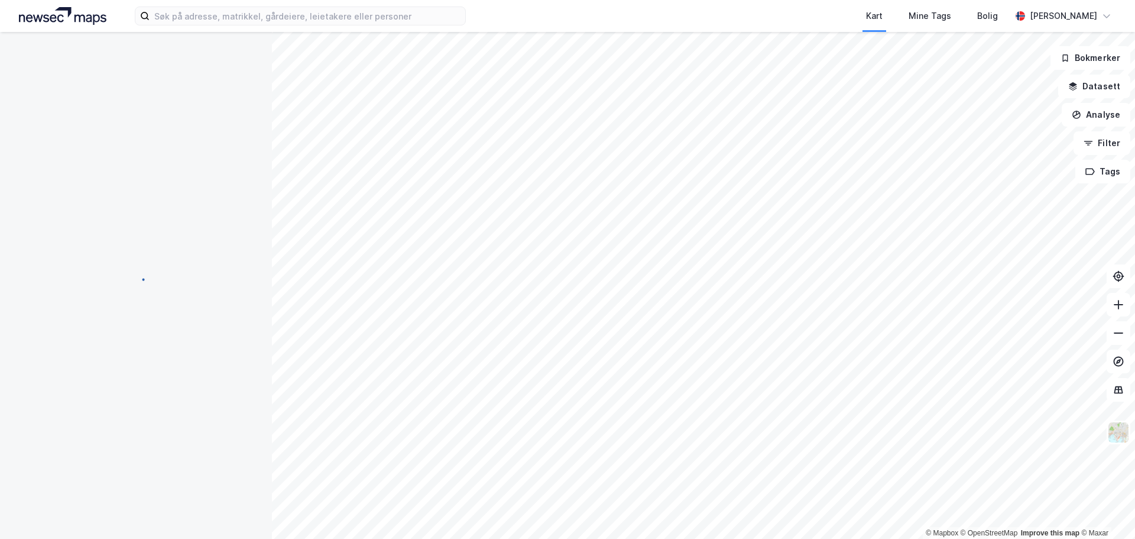
scroll to position [0, 0]
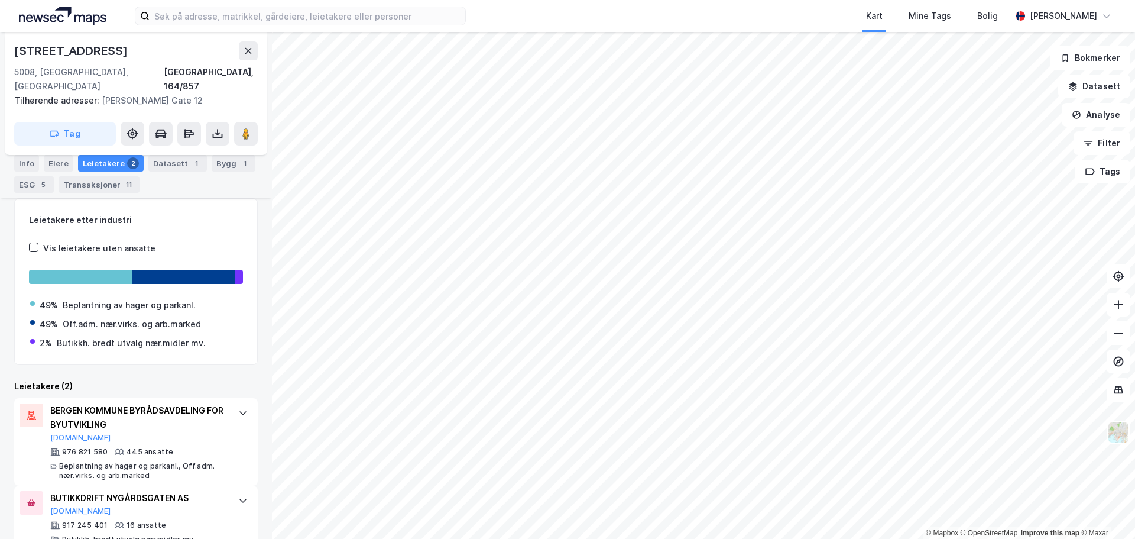
scroll to position [167, 0]
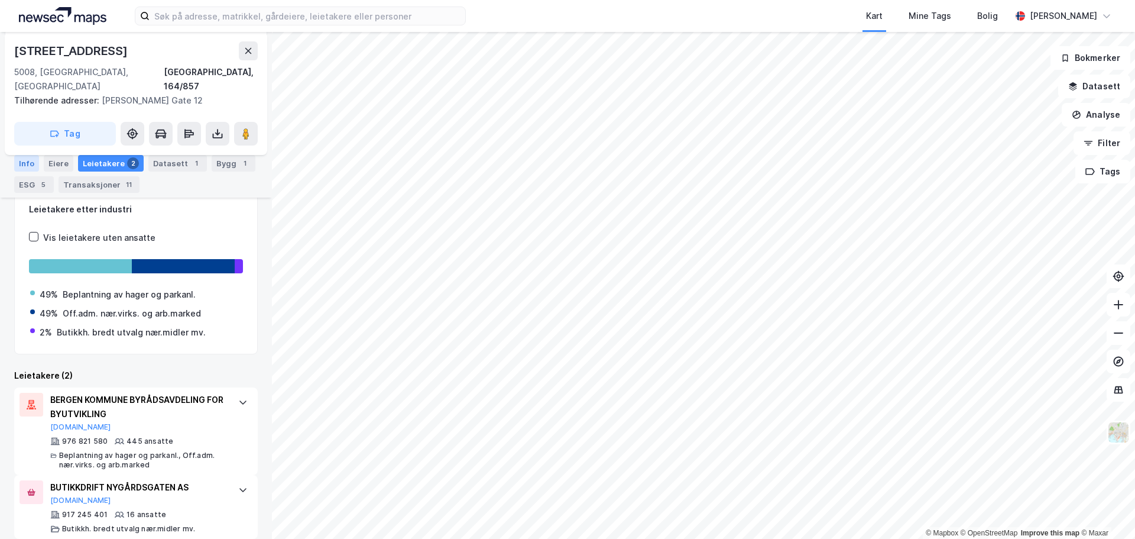
click at [28, 161] on div "Info" at bounding box center [26, 163] width 25 height 17
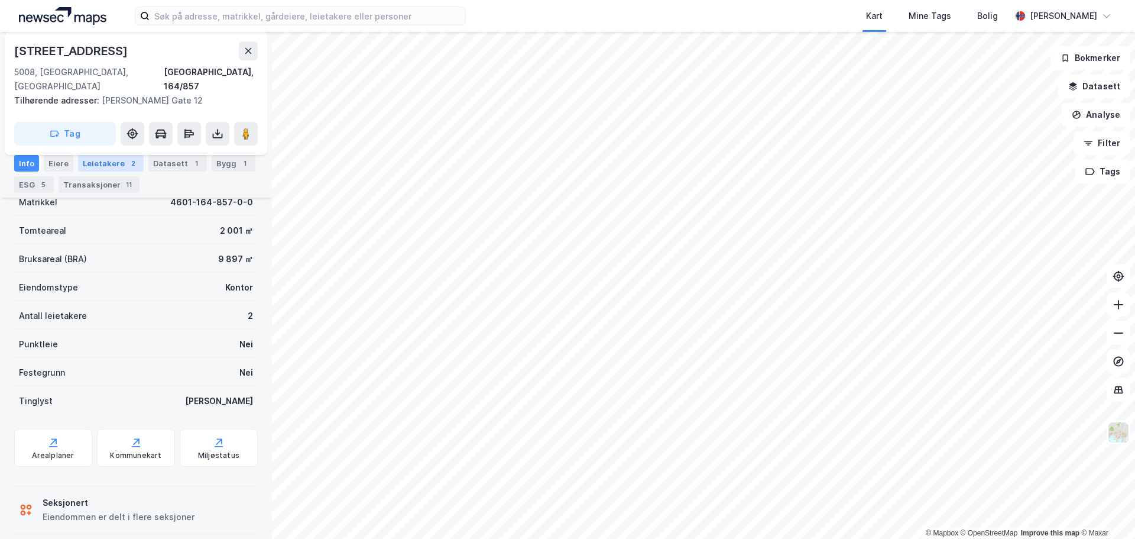
click at [103, 160] on div "Leietakere 2" at bounding box center [111, 163] width 66 height 17
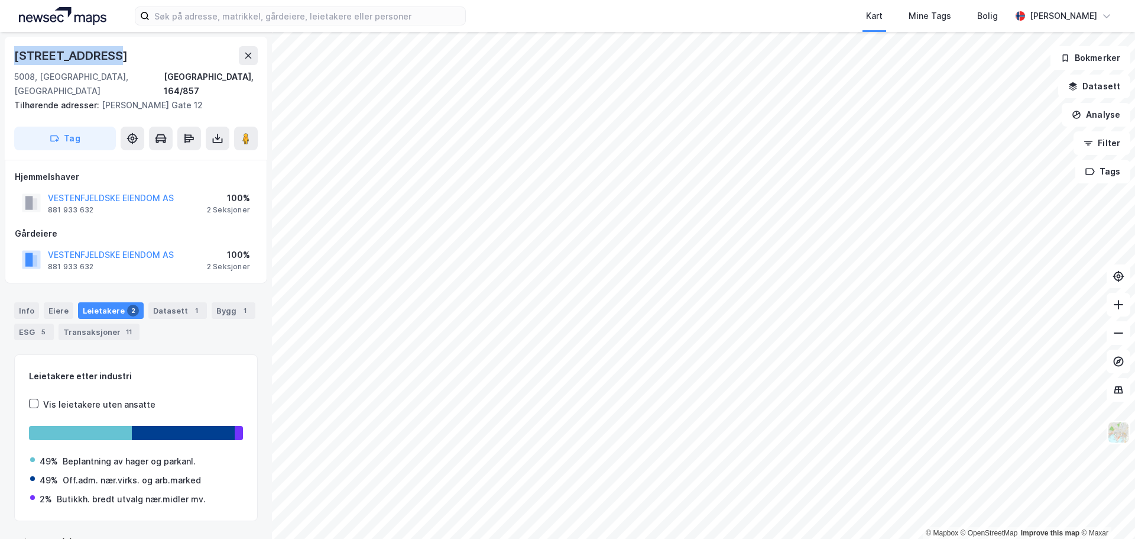
drag, startPoint x: 110, startPoint y: 56, endPoint x: 11, endPoint y: 57, distance: 99.3
click at [11, 57] on div "[STREET_ADDRESS], 164/857 Tilhørende adresser: [PERSON_NAME][GEOGRAPHIC_DATA] 1…" at bounding box center [136, 98] width 262 height 123
copy div "[STREET_ADDRESS]"
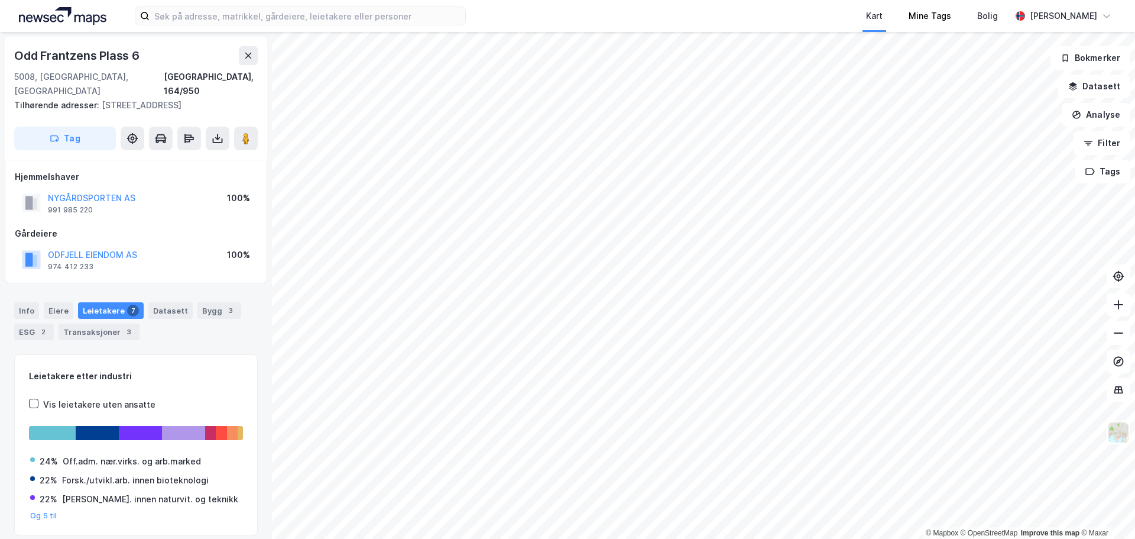
scroll to position [1, 0]
click at [19, 301] on div "Info" at bounding box center [26, 309] width 25 height 17
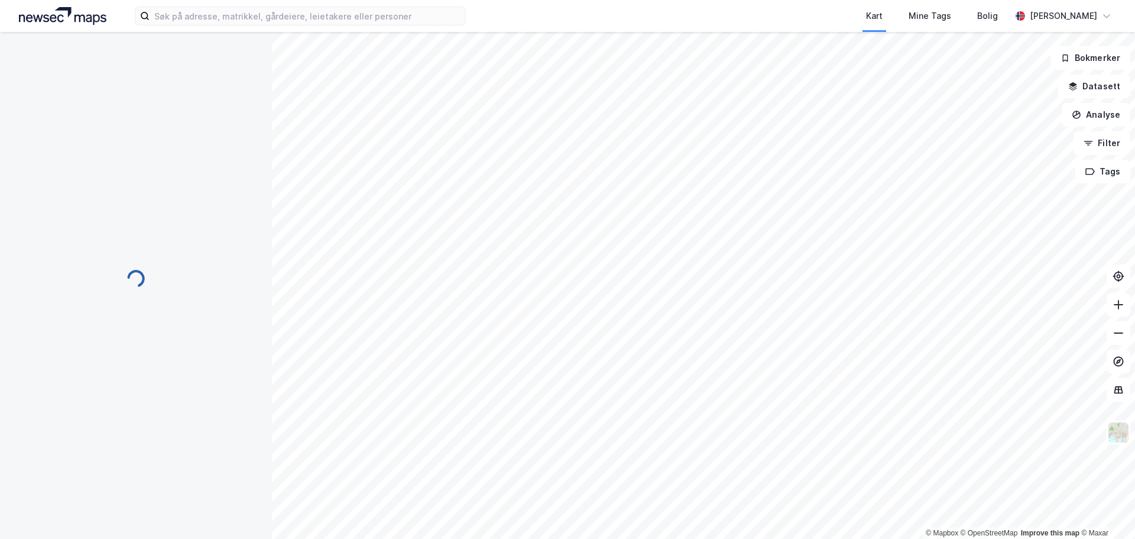
scroll to position [1, 0]
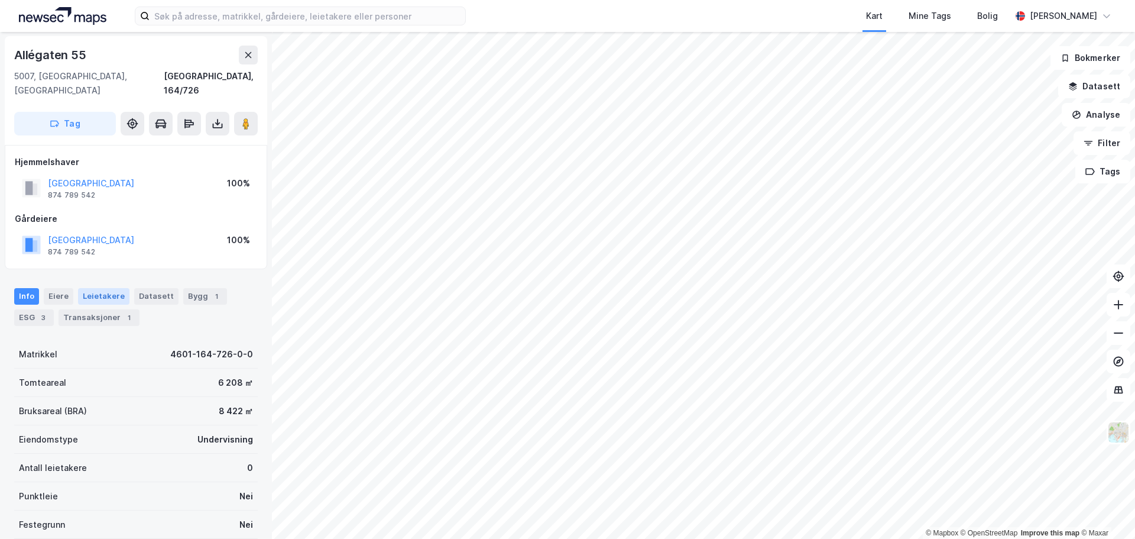
click at [103, 288] on div "Leietakere" at bounding box center [103, 296] width 51 height 17
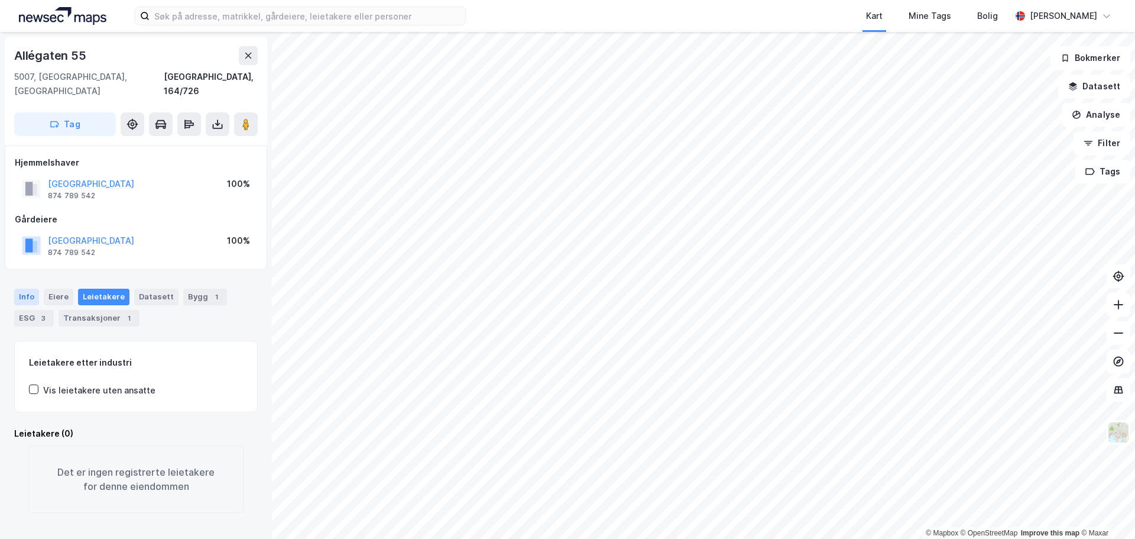
click at [21, 288] on div "Info" at bounding box center [26, 296] width 25 height 17
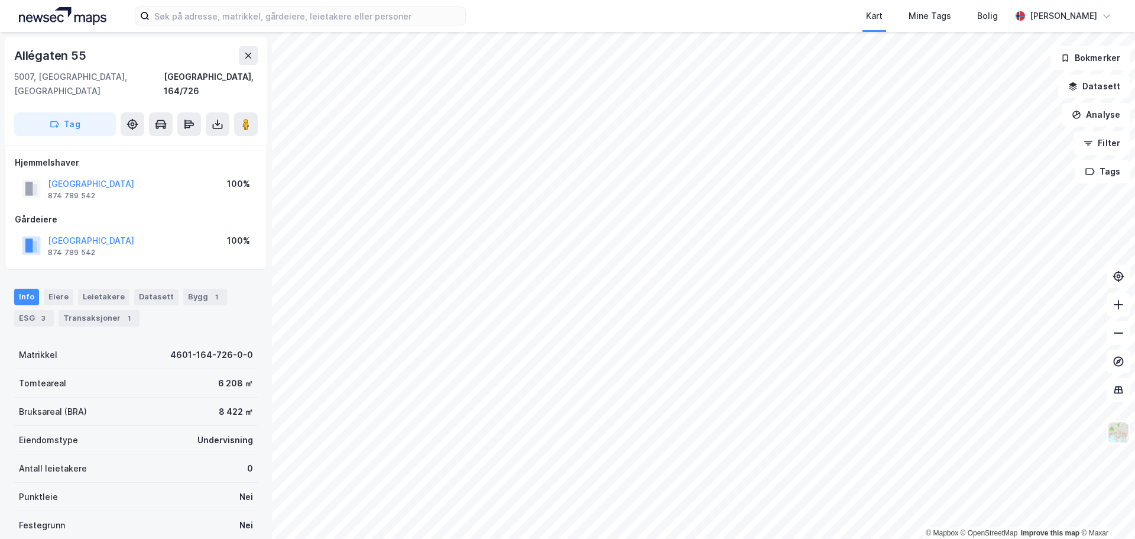
scroll to position [1, 0]
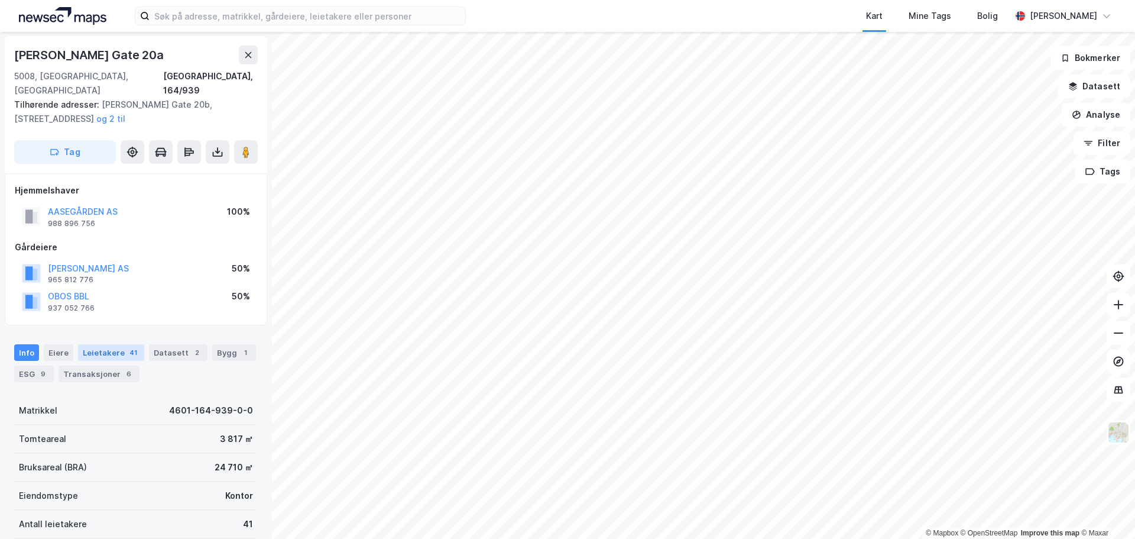
click at [116, 344] on div "Leietakere 41" at bounding box center [111, 352] width 66 height 17
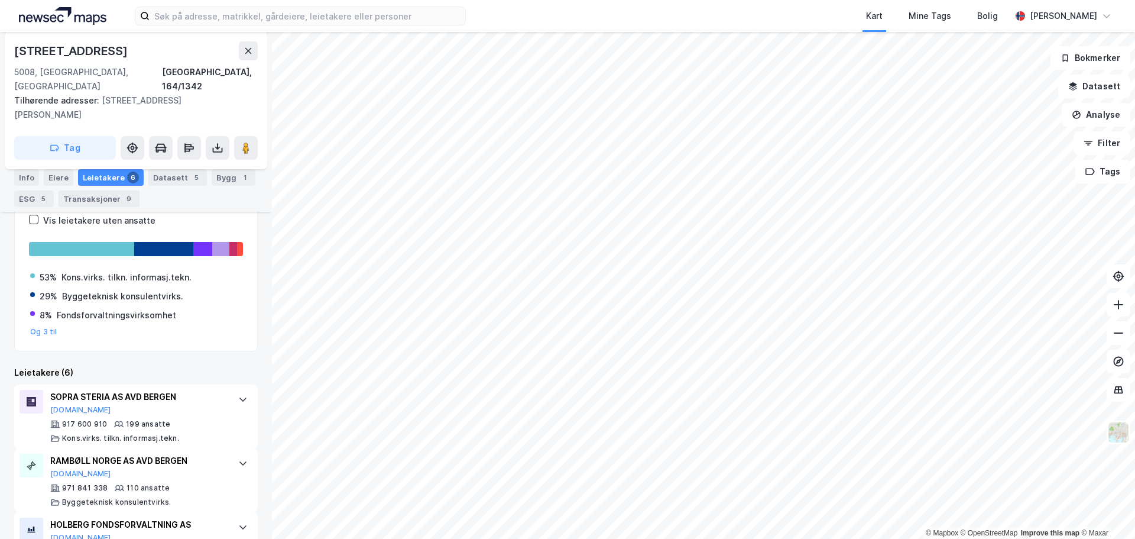
scroll to position [86, 0]
